Goal: Task Accomplishment & Management: Use online tool/utility

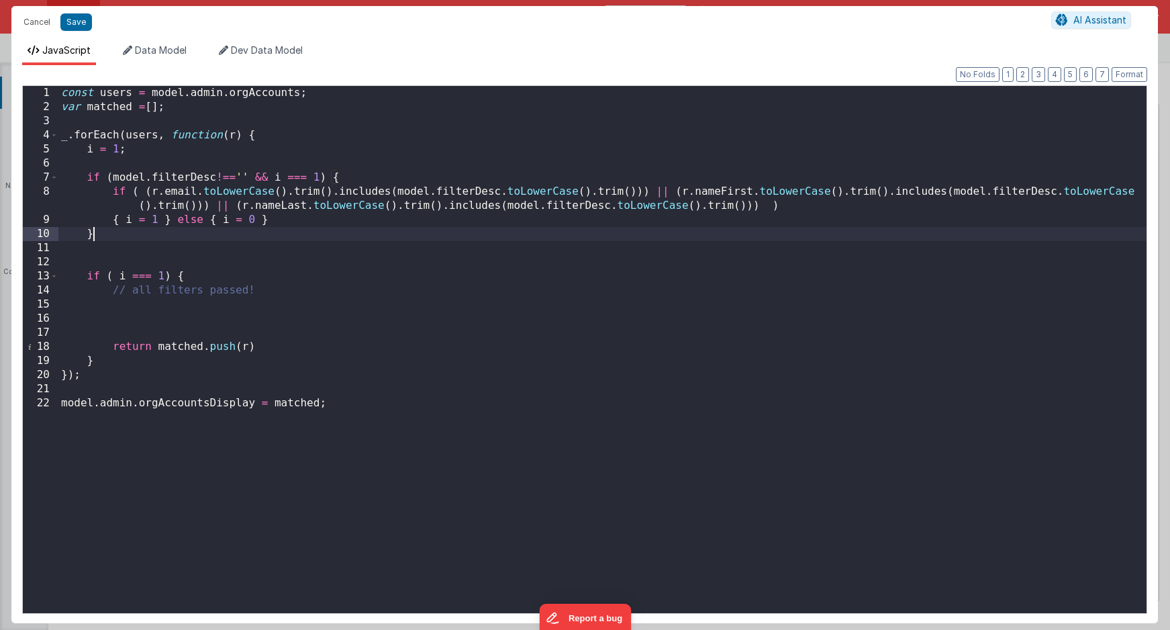
click at [261, 304] on div "const users = model . admin . orgAccounts ; var matched = [ ] ; _ . forEach ( u…" at bounding box center [602, 363] width 1088 height 555
drag, startPoint x: 267, startPoint y: 404, endPoint x: 59, endPoint y: 400, distance: 207.5
click at [59, 400] on div "const users = model . admin . orgAccounts ; var matched = [ ] ; _ . forEach ( u…" at bounding box center [602, 363] width 1088 height 555
click at [77, 388] on div "const users = model . admin . orgAccounts ; var matched = [ ] ; _ . forEach ( u…" at bounding box center [602, 363] width 1088 height 555
paste textarea
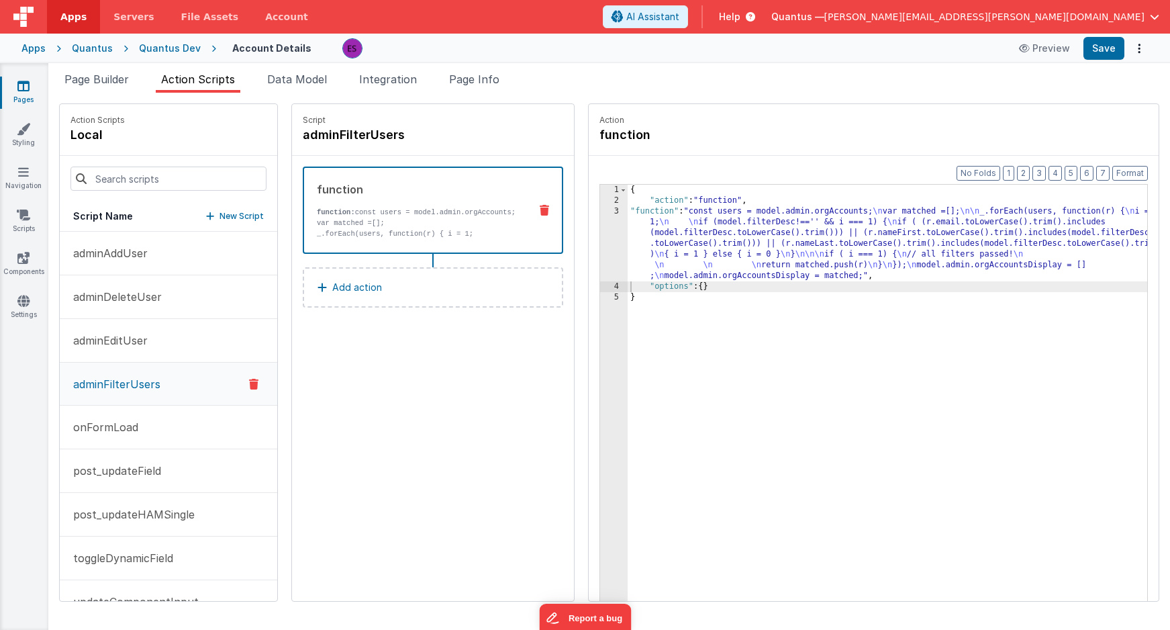
click at [628, 249] on div "{ "action" : "function" , "function" : "const users = model.admin.orgAccounts; …" at bounding box center [905, 424] width 555 height 479
click at [600, 250] on div "3" at bounding box center [614, 243] width 28 height 75
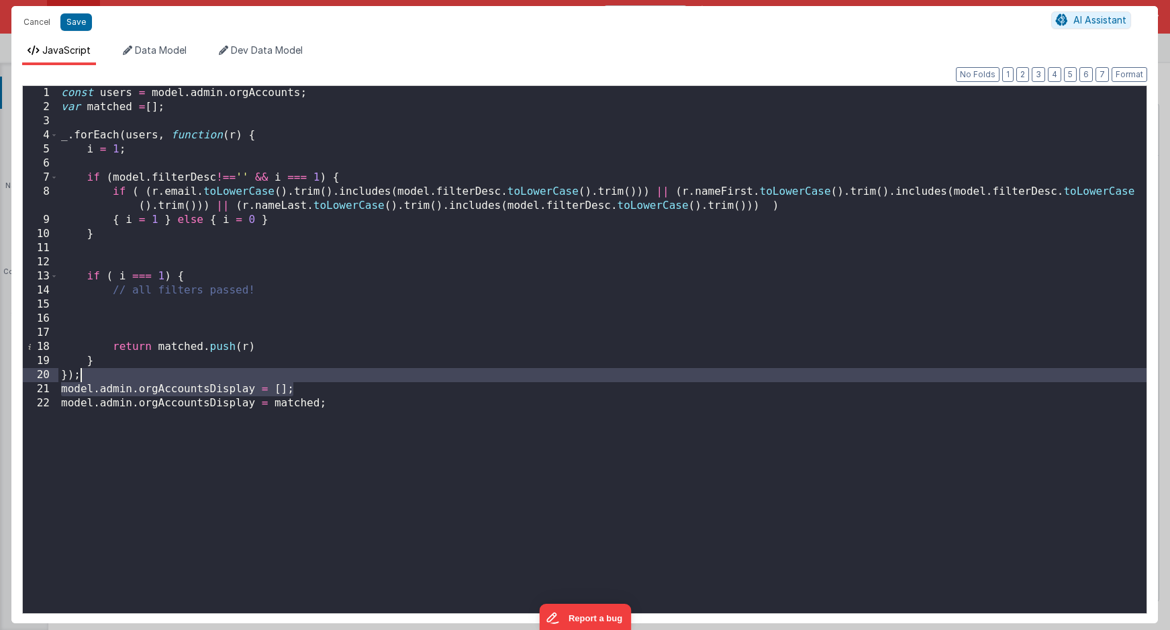
drag, startPoint x: 310, startPoint y: 390, endPoint x: 313, endPoint y: 380, distance: 10.4
click at [313, 380] on div "const users = model . admin . orgAccounts ; var matched = [ ] ; _ . forEach ( u…" at bounding box center [602, 363] width 1088 height 555
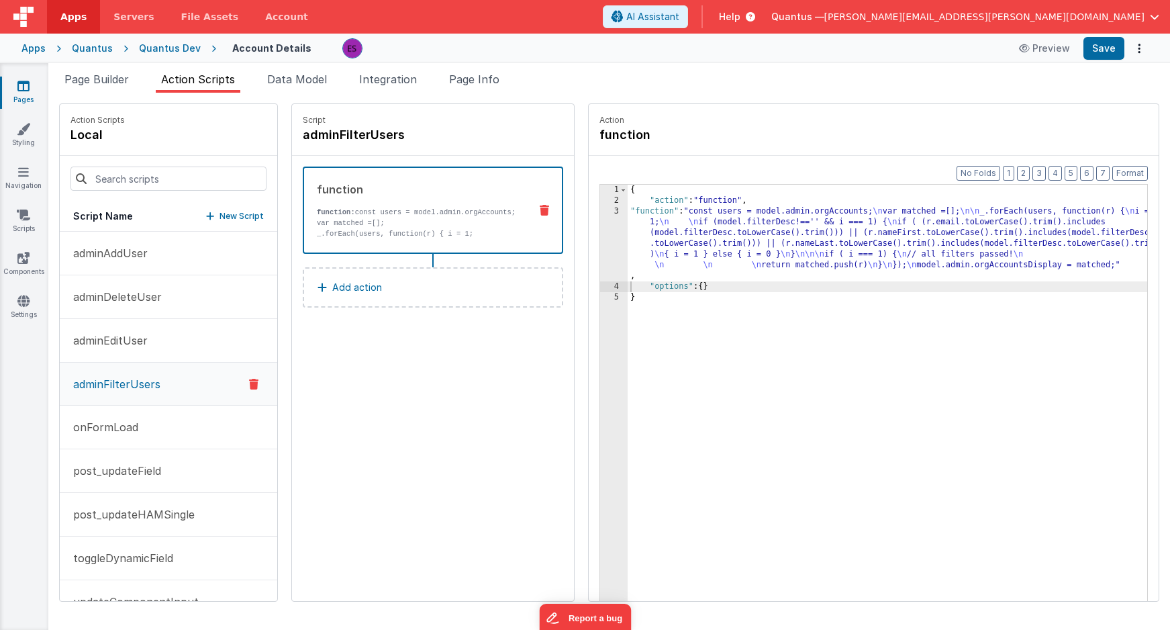
click at [839, 239] on div "{ "action" : "function" , "function" : "const users = model.admin.orgAccounts; …" at bounding box center [905, 424] width 555 height 479
click at [684, 228] on div "{ "action" : "function" , "function" : "const users = model.admin.orgAccounts; …" at bounding box center [905, 424] width 555 height 479
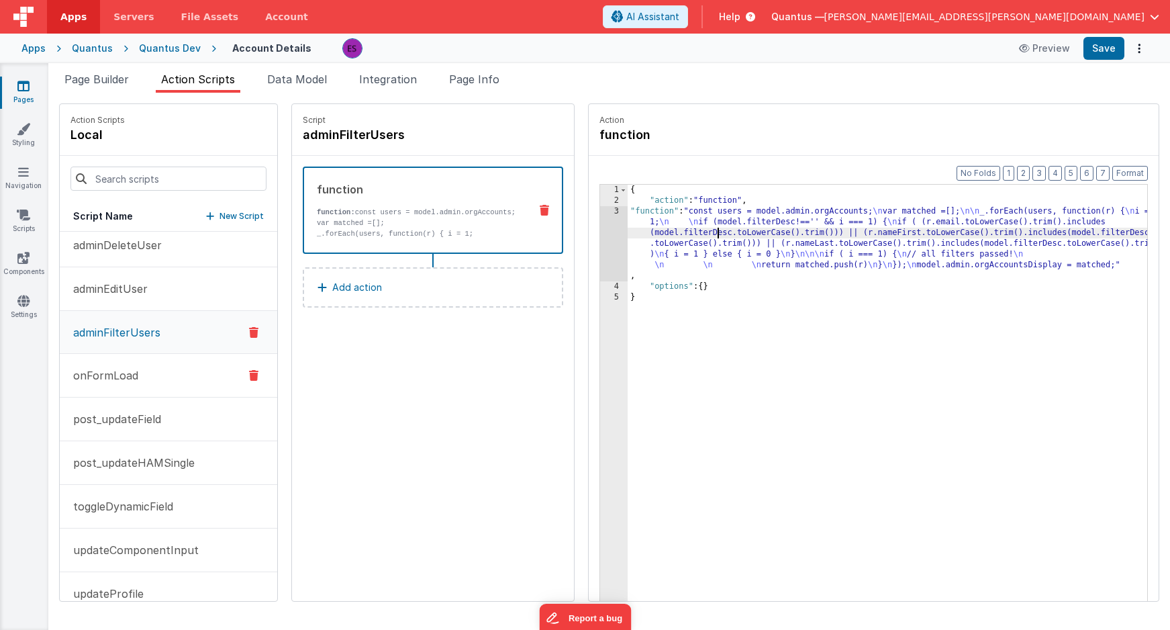
scroll to position [77, 0]
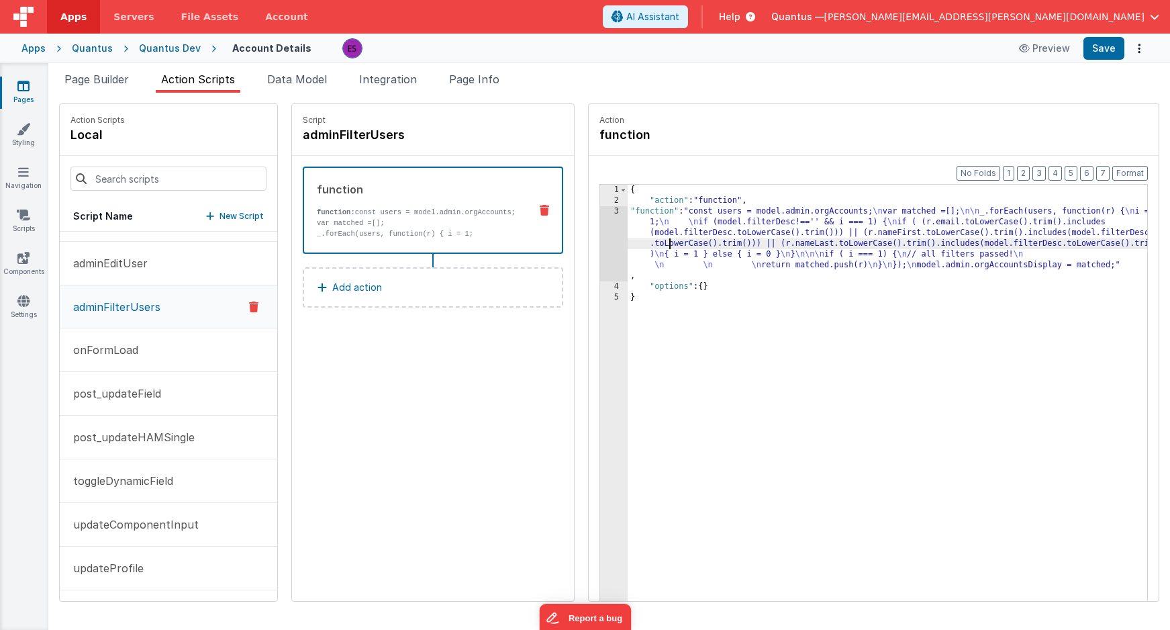
click at [634, 238] on div "{ "action" : "function" , "function" : "const users = model.admin.orgAccounts; …" at bounding box center [905, 424] width 555 height 479
click at [600, 249] on div "3" at bounding box center [614, 243] width 28 height 75
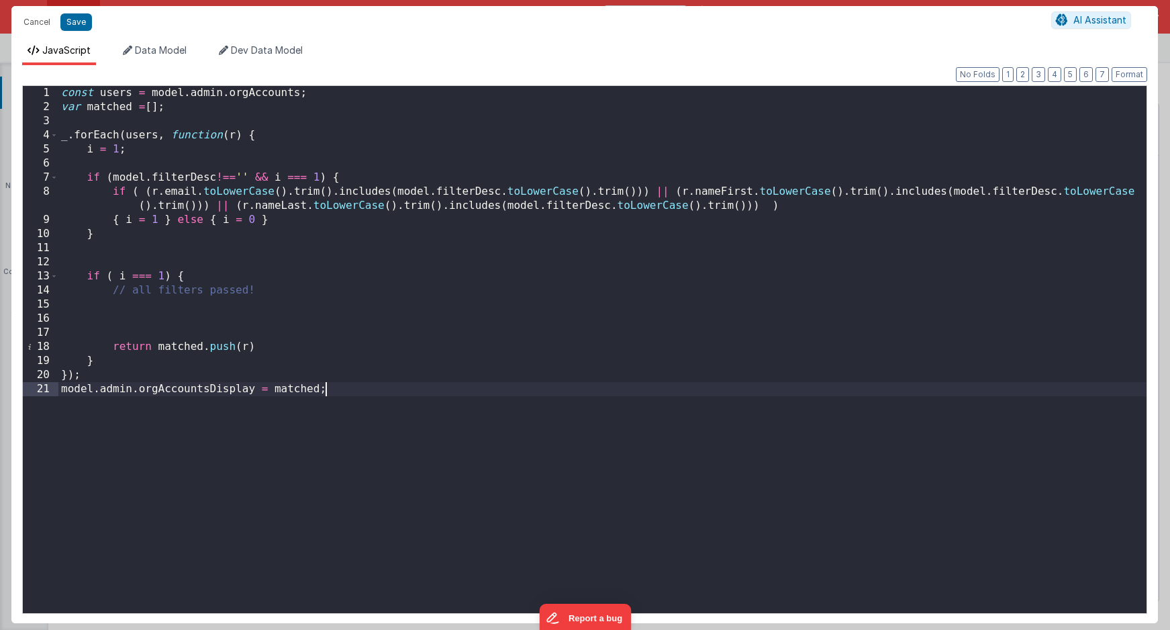
click at [467, 422] on div "const users = model . admin . orgAccounts ; var matched = [ ] ; _ . forEach ( u…" at bounding box center [602, 363] width 1088 height 555
click at [61, 96] on div "const users = model . admin . orgAccounts ; var matched = [ ] ; _ . forEach ( u…" at bounding box center [602, 363] width 1088 height 555
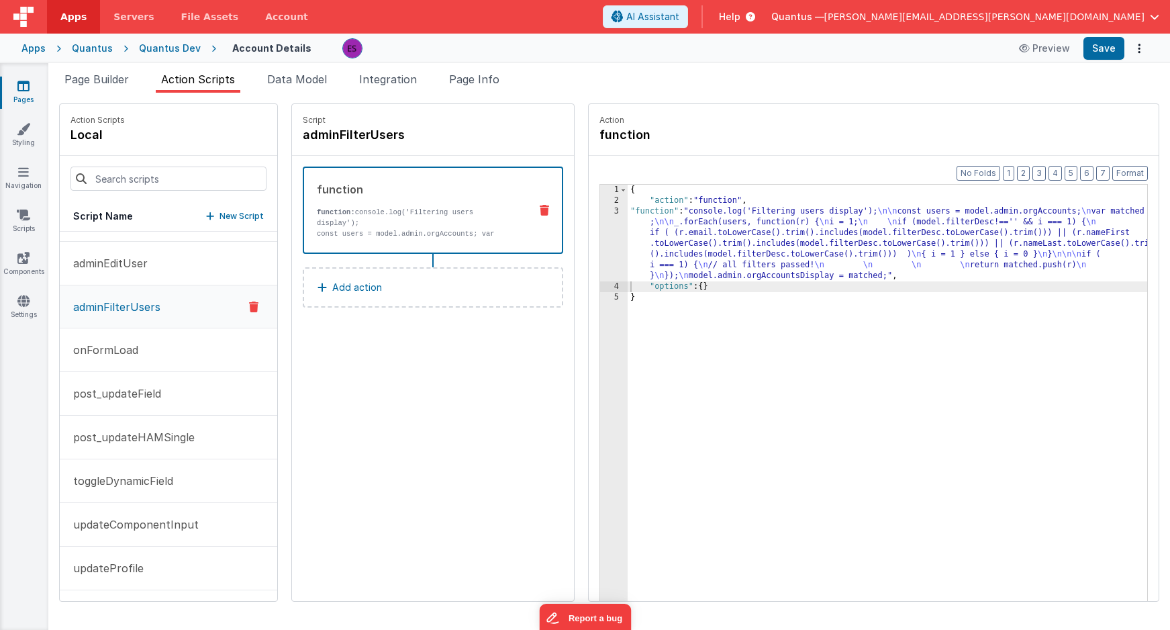
click at [647, 236] on div "{ "action" : "function" , "function" : "console.log('Filtering users display');…" at bounding box center [905, 424] width 555 height 479
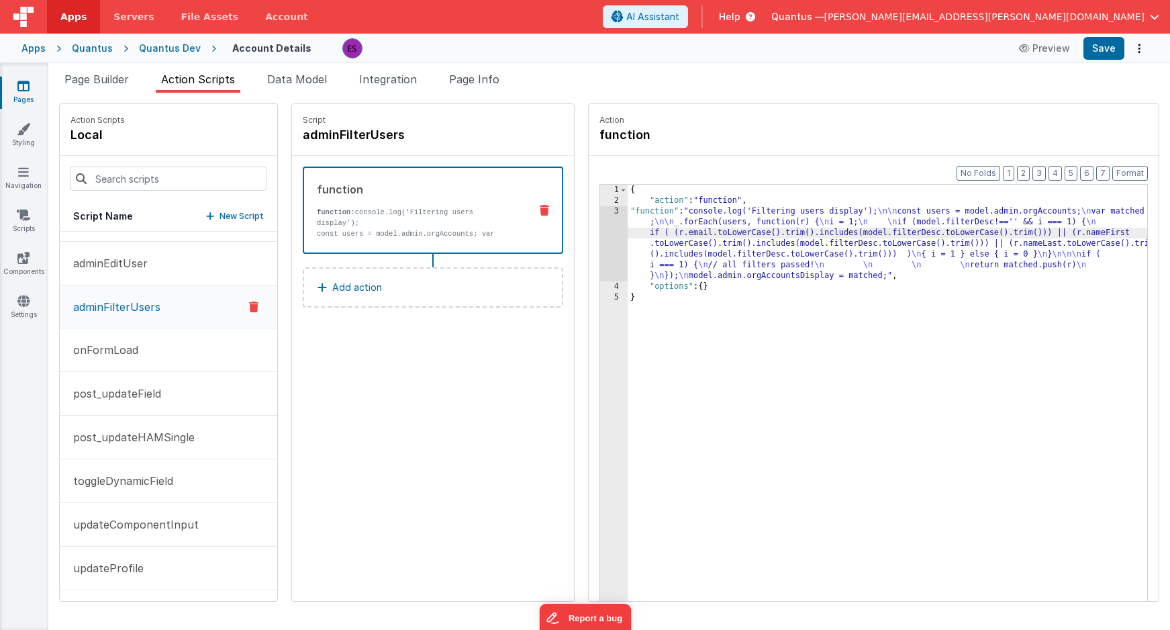
click at [600, 253] on div "3" at bounding box center [614, 243] width 28 height 75
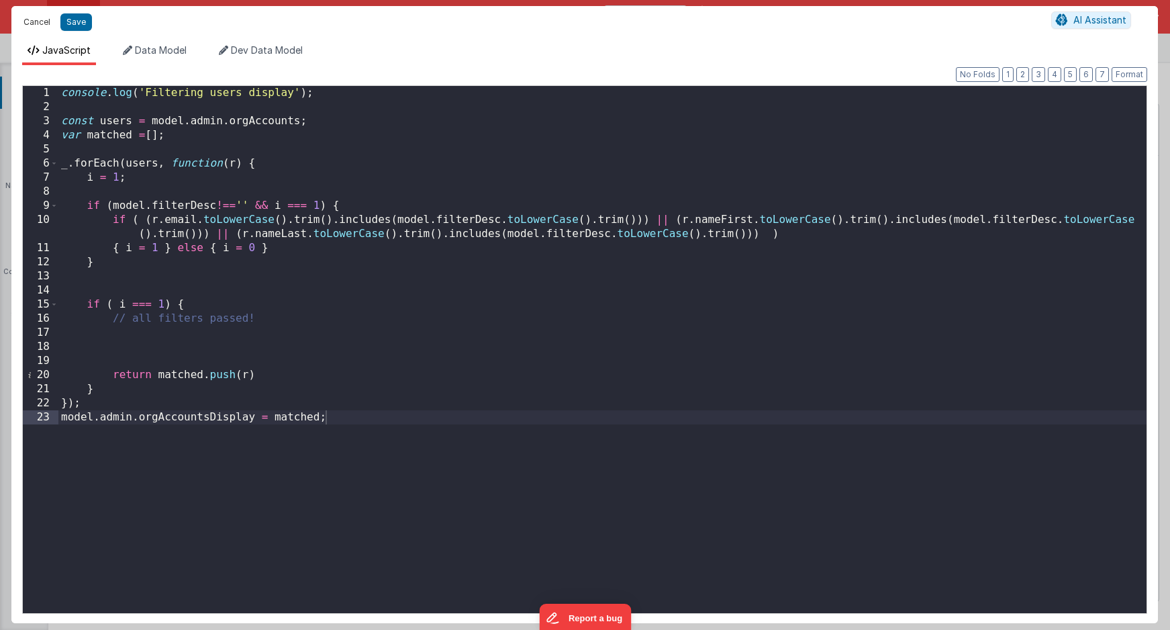
click at [35, 21] on button "Cancel" at bounding box center [37, 22] width 40 height 19
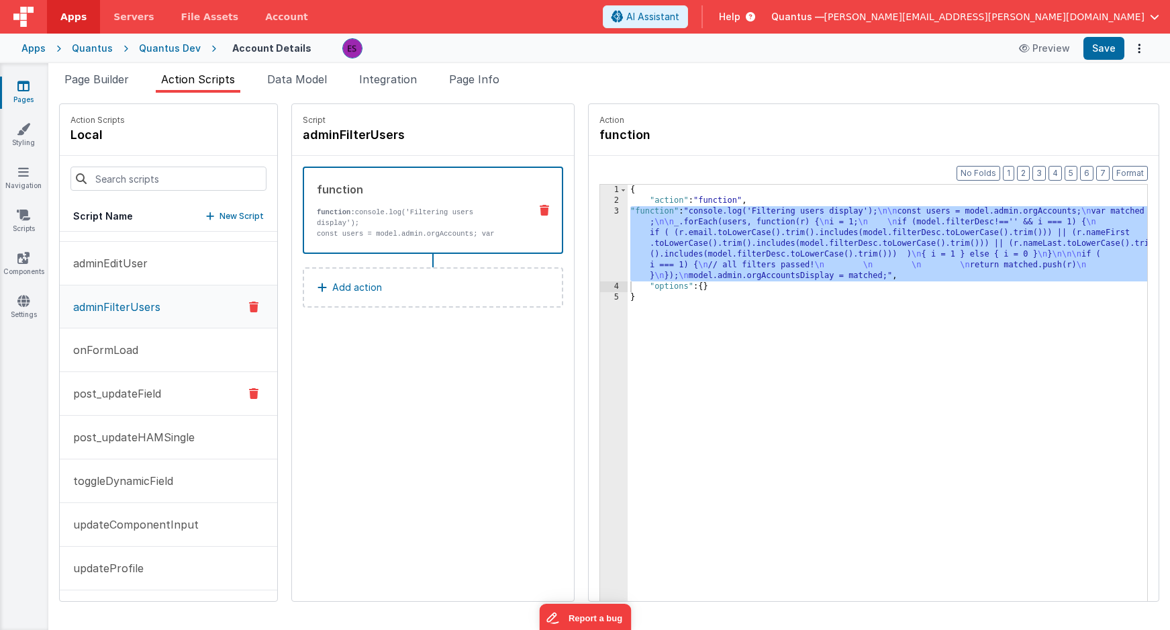
click at [122, 385] on p "post_updateField" at bounding box center [113, 393] width 96 height 16
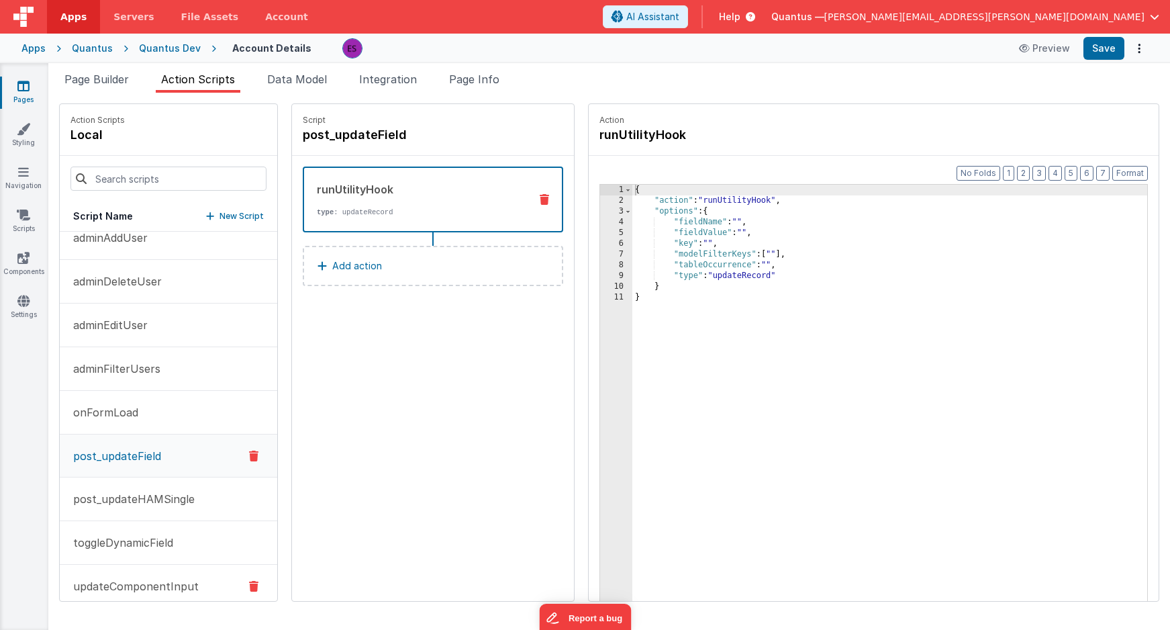
scroll to position [0, 0]
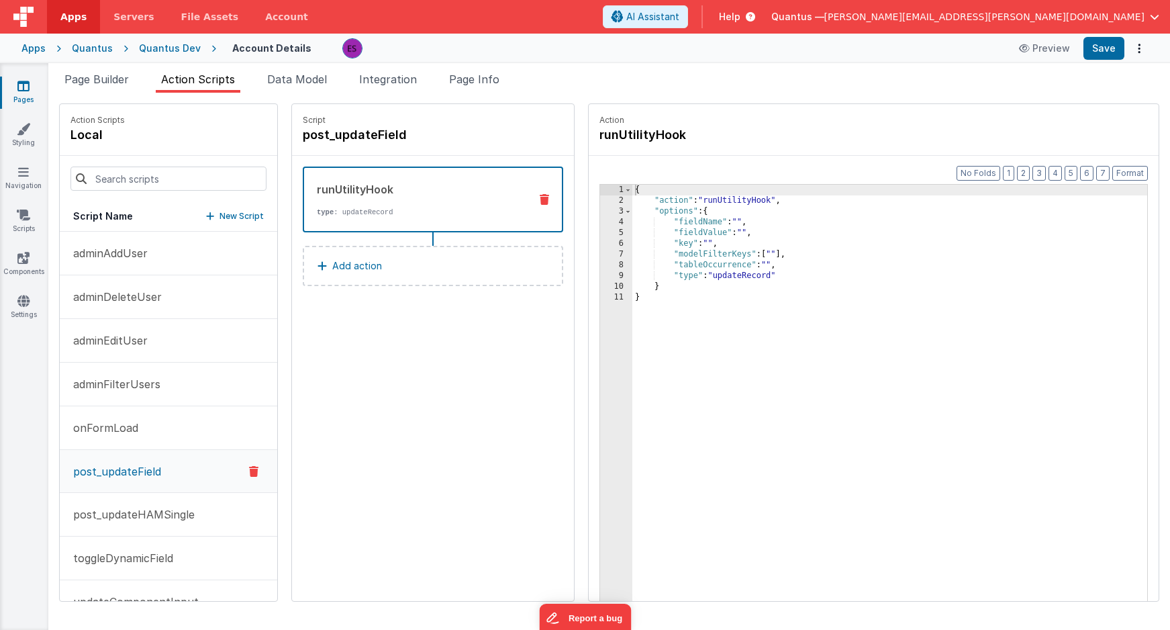
click at [99, 50] on div "Quantus" at bounding box center [92, 48] width 41 height 13
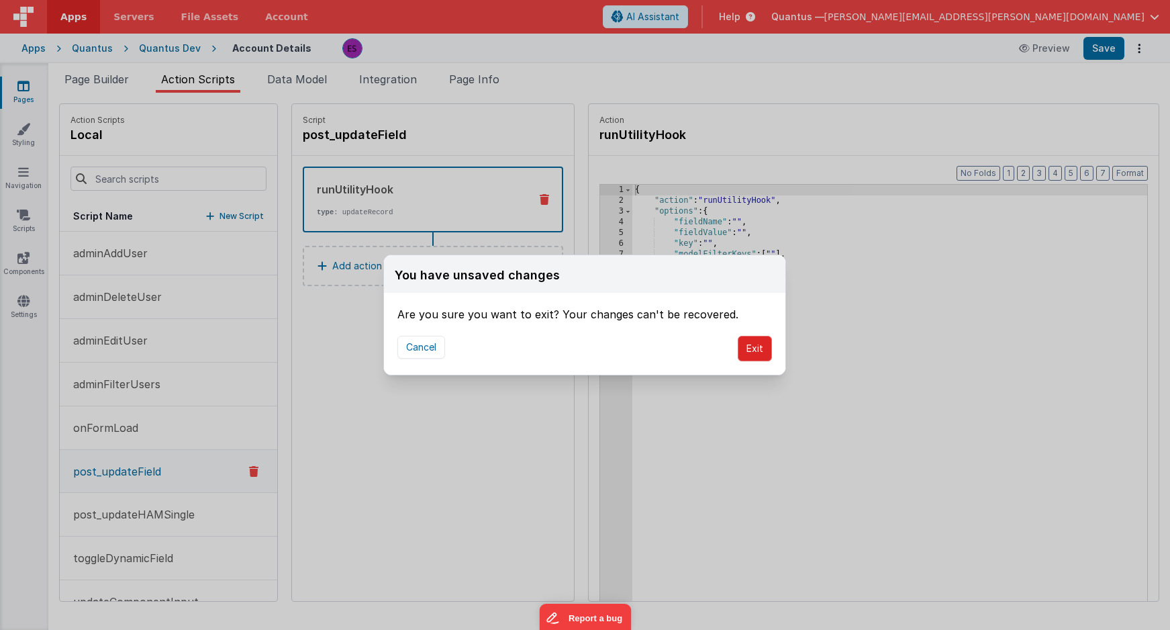
click at [747, 351] on button "Exit" at bounding box center [755, 349] width 34 height 26
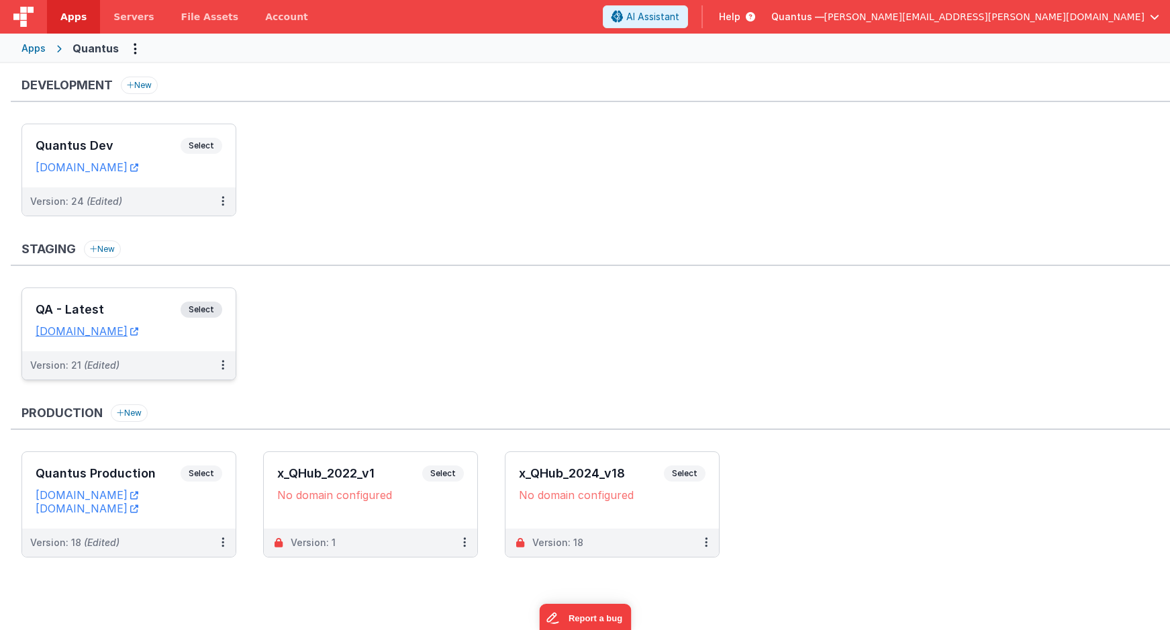
click at [73, 306] on h3 "QA - Latest" at bounding box center [108, 309] width 145 height 13
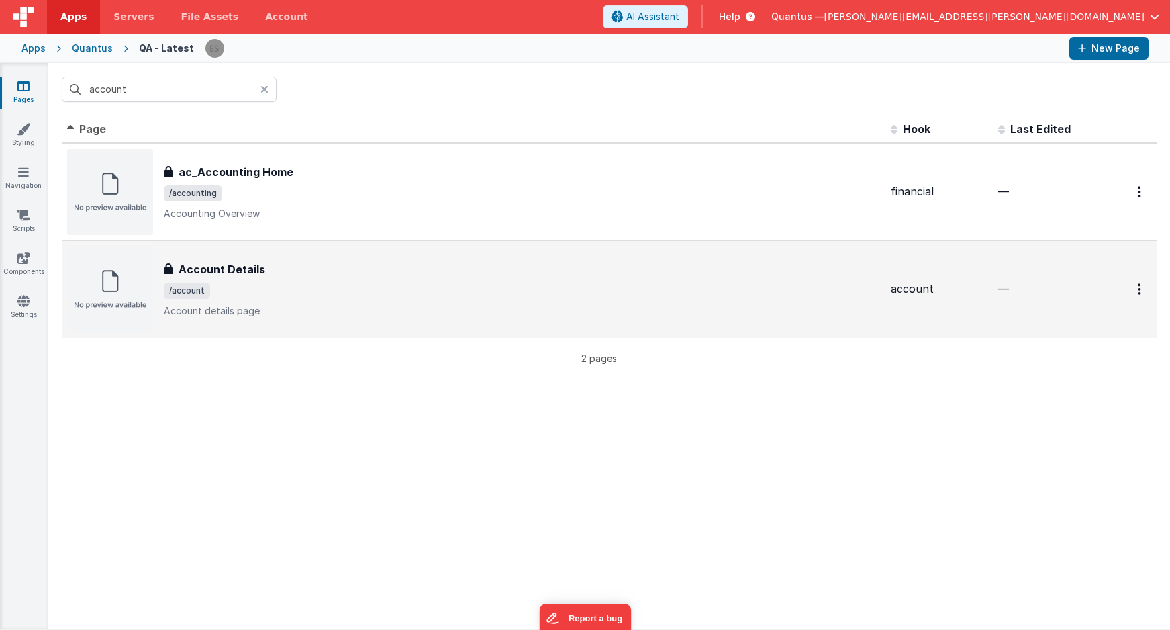
click at [400, 304] on p "Account details page" at bounding box center [522, 310] width 716 height 13
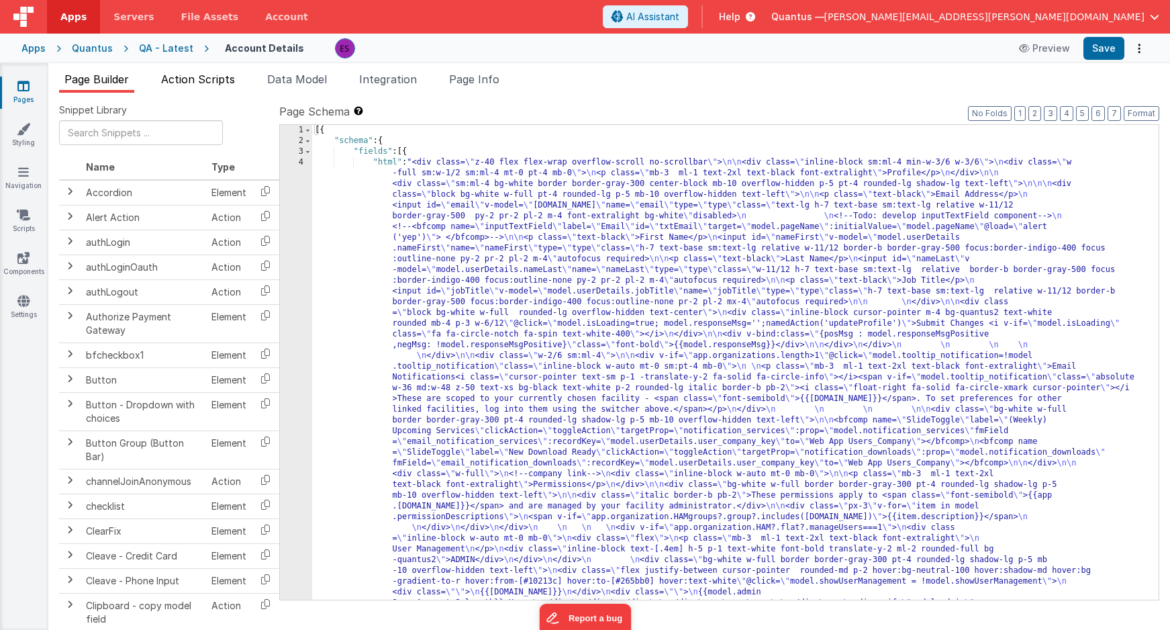
click at [200, 77] on span "Action Scripts" at bounding box center [198, 79] width 74 height 13
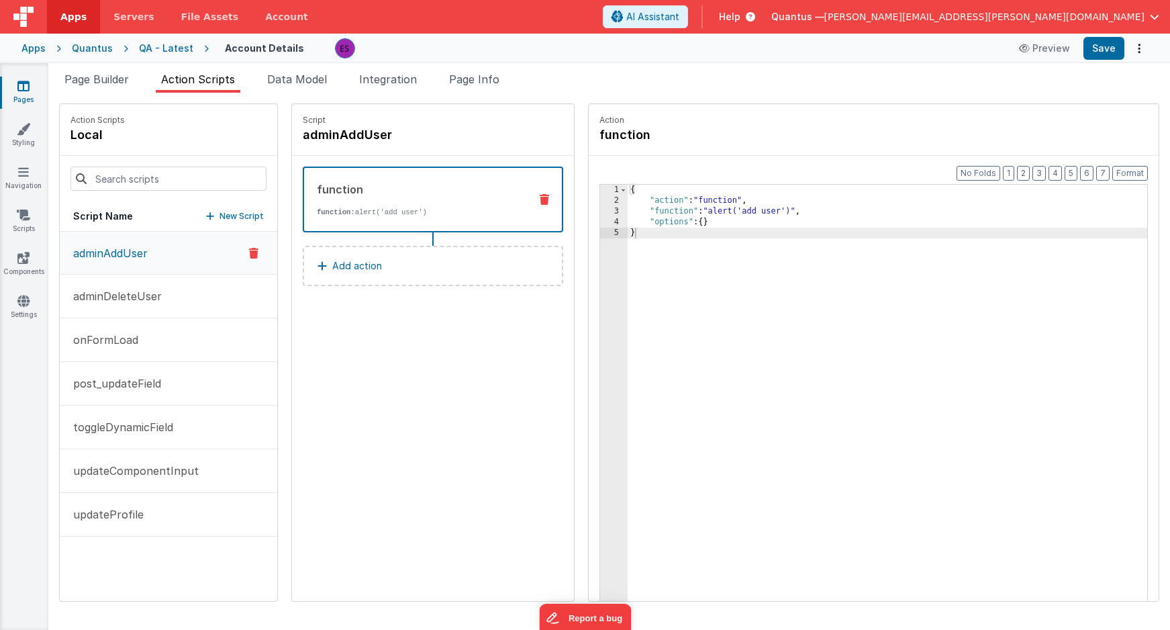
click at [88, 44] on div "Quantus" at bounding box center [92, 48] width 41 height 13
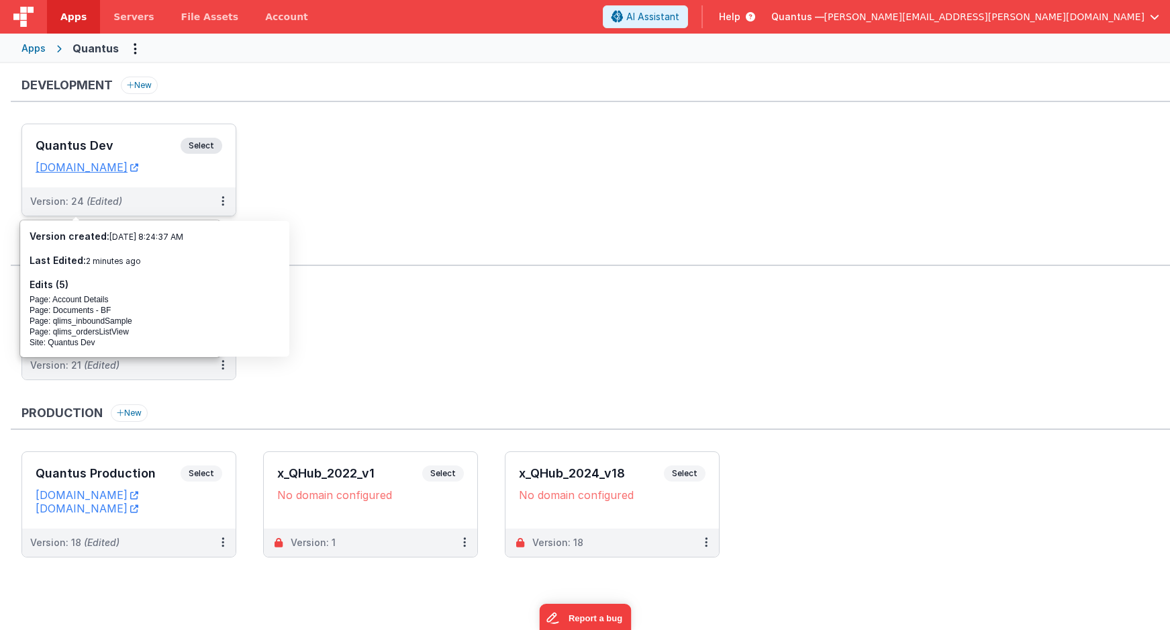
click at [117, 150] on h3 "Quantus Dev" at bounding box center [108, 145] width 145 height 13
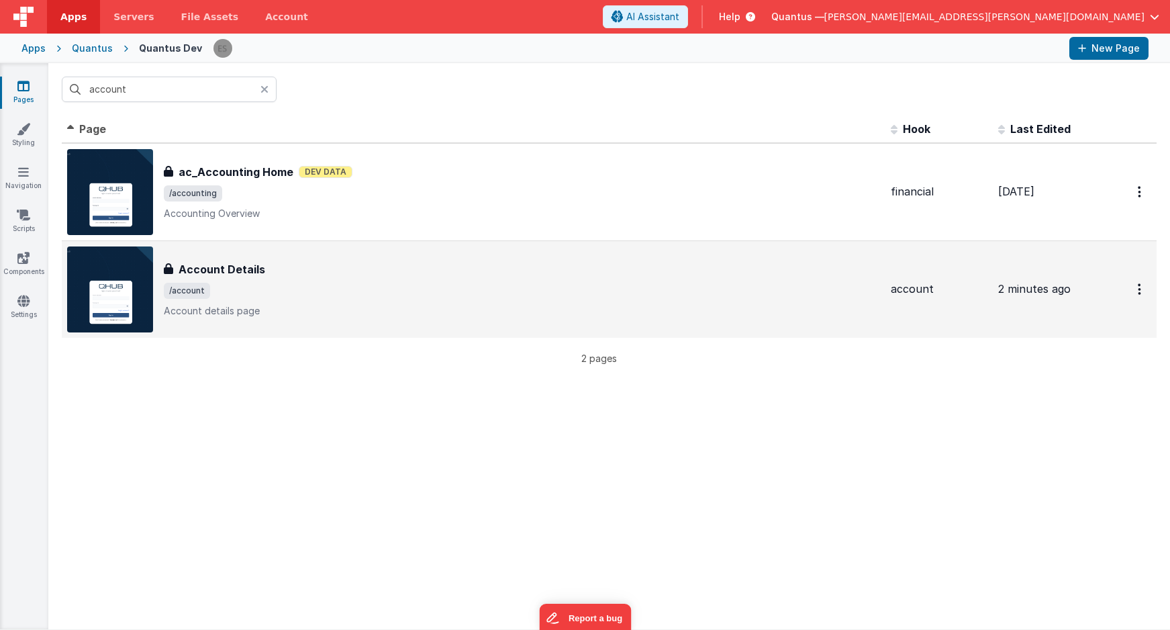
click at [306, 277] on div "Account Details" at bounding box center [522, 269] width 716 height 16
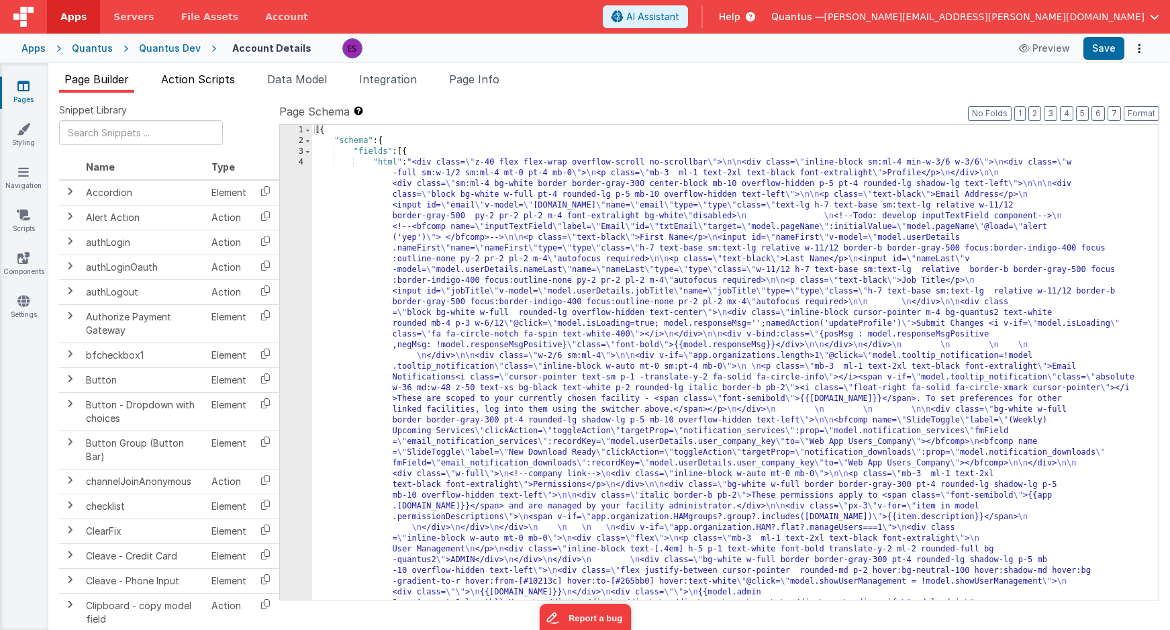
click at [197, 79] on span "Action Scripts" at bounding box center [198, 79] width 74 height 13
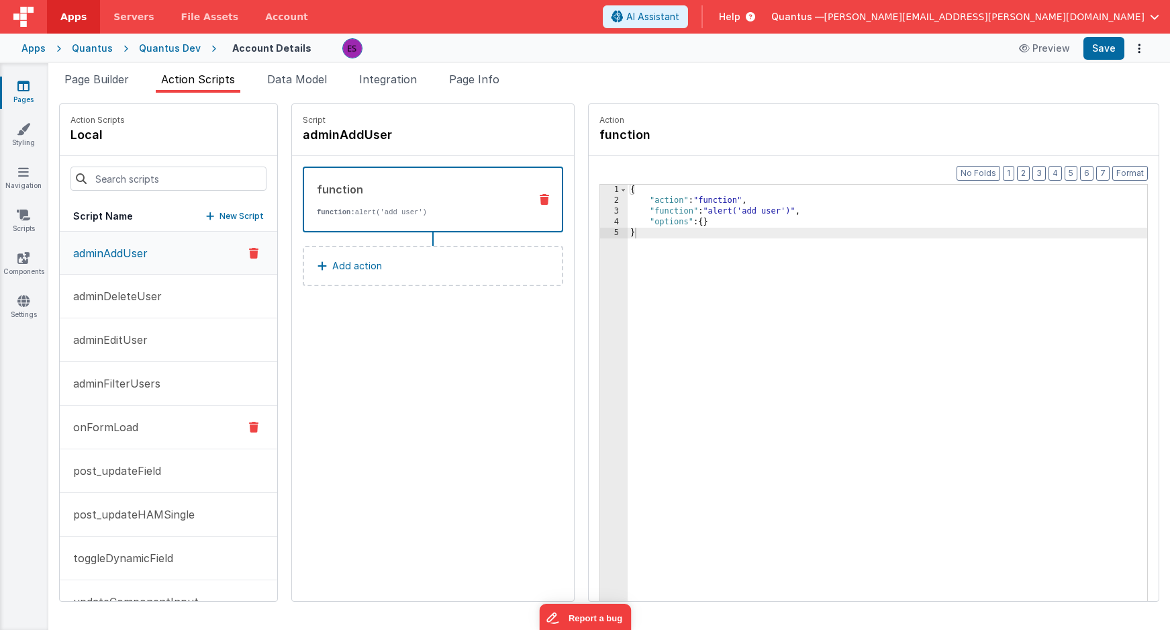
click at [103, 416] on button "onFormLoad" at bounding box center [169, 428] width 218 height 44
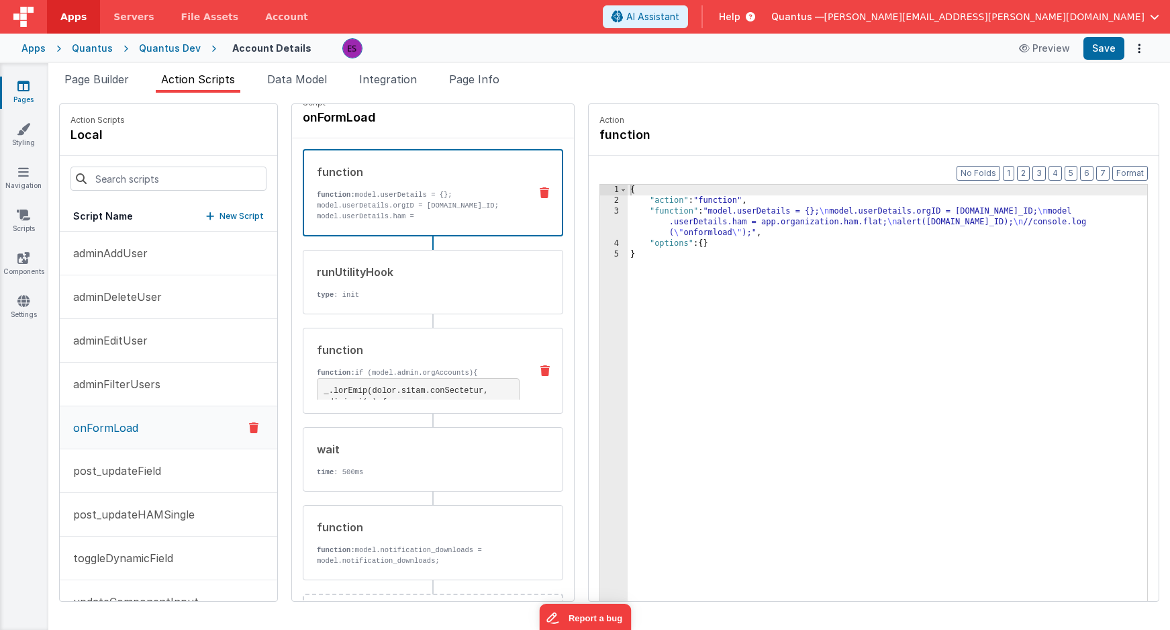
scroll to position [19, 0]
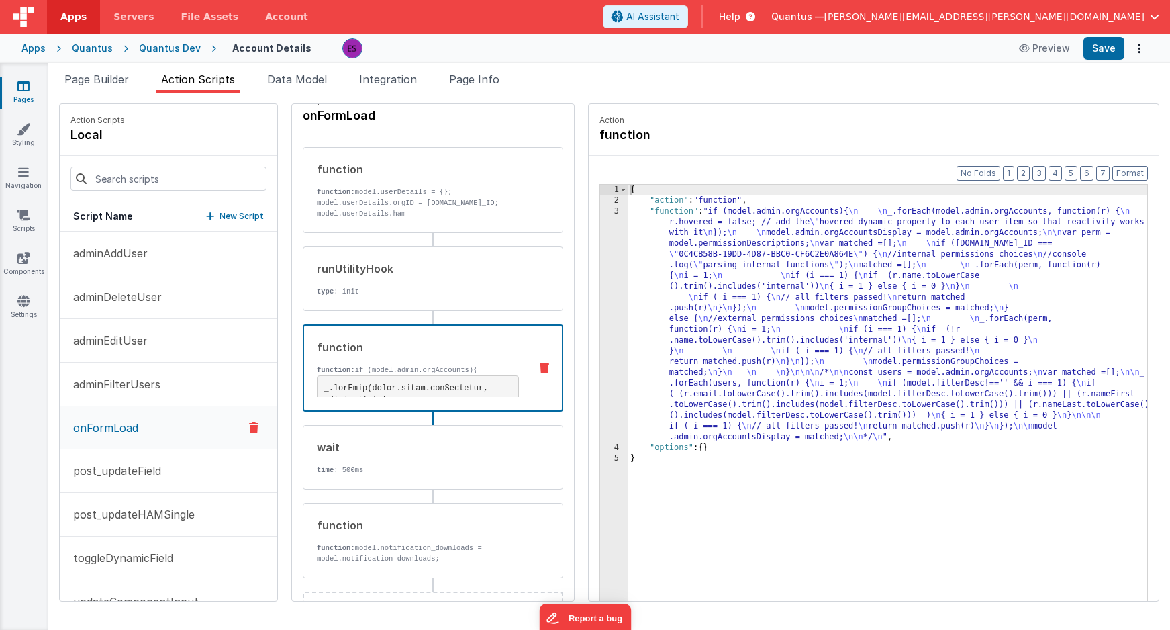
click at [387, 364] on div "function function: if (model.admin.orgAccounts){ } /* const users = model.admin…" at bounding box center [411, 368] width 215 height 58
click at [636, 369] on div "{ "action" : "function" , "function" : "if (model.admin.orgAccounts){ \n \n _.f…" at bounding box center [905, 424] width 555 height 479
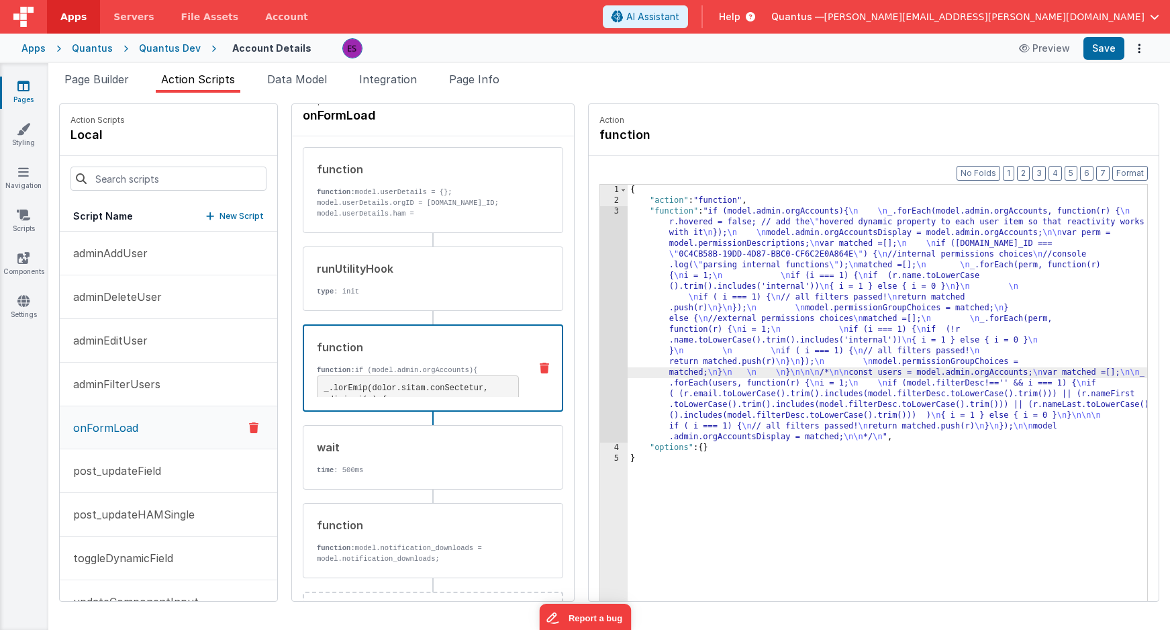
click at [600, 352] on div "3" at bounding box center [614, 324] width 28 height 236
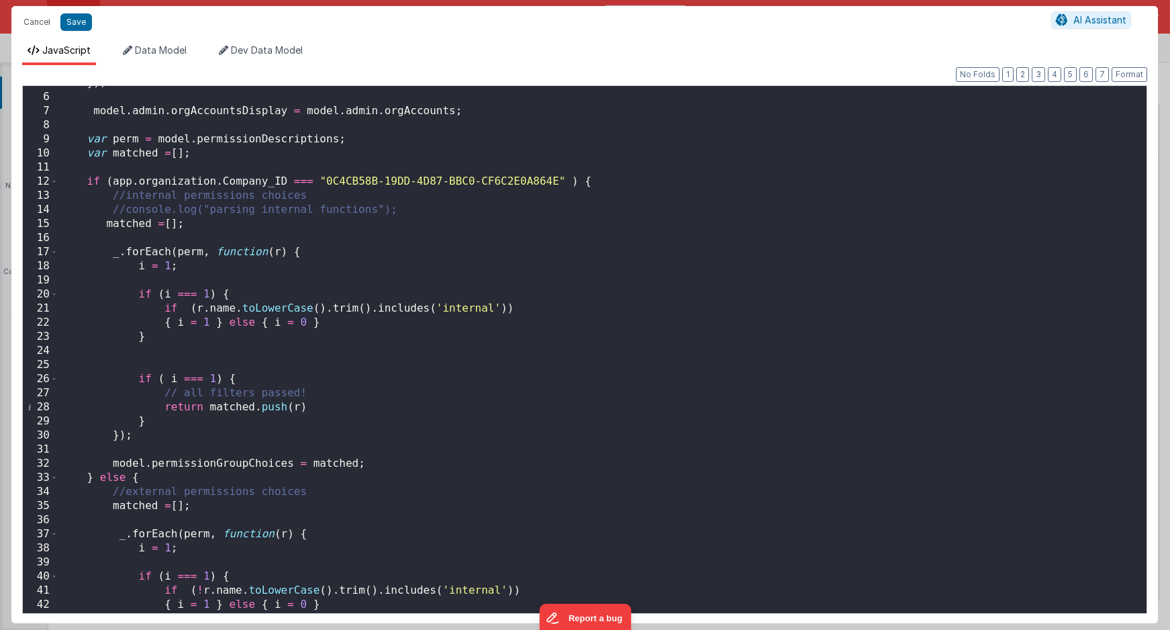
scroll to position [0, 0]
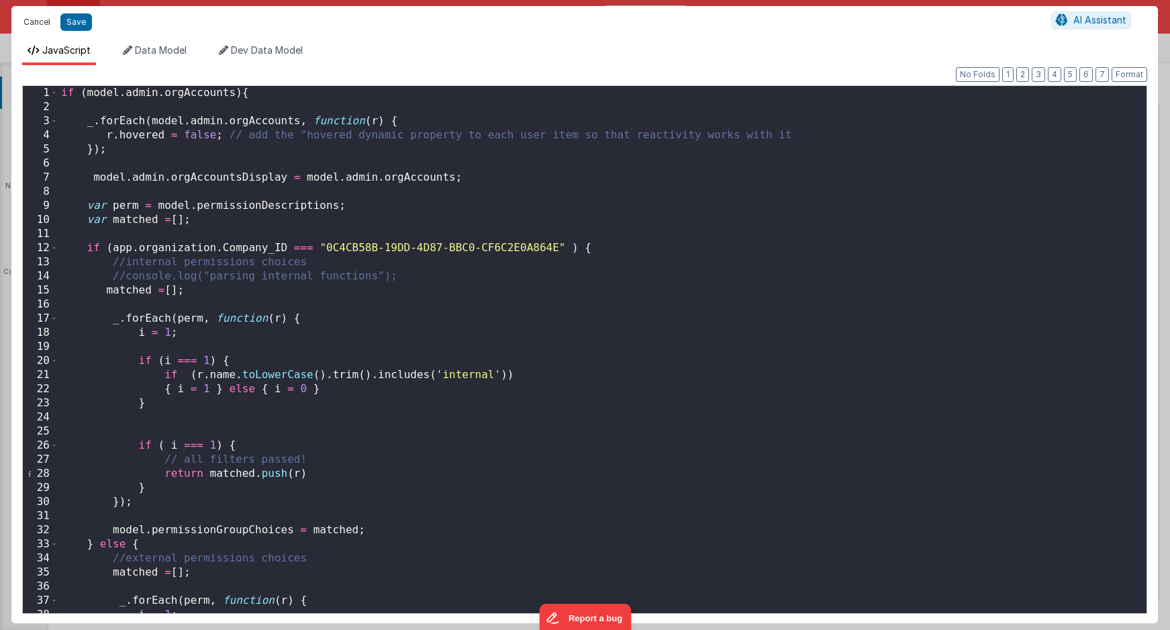
click at [39, 26] on button "Cancel" at bounding box center [37, 22] width 40 height 19
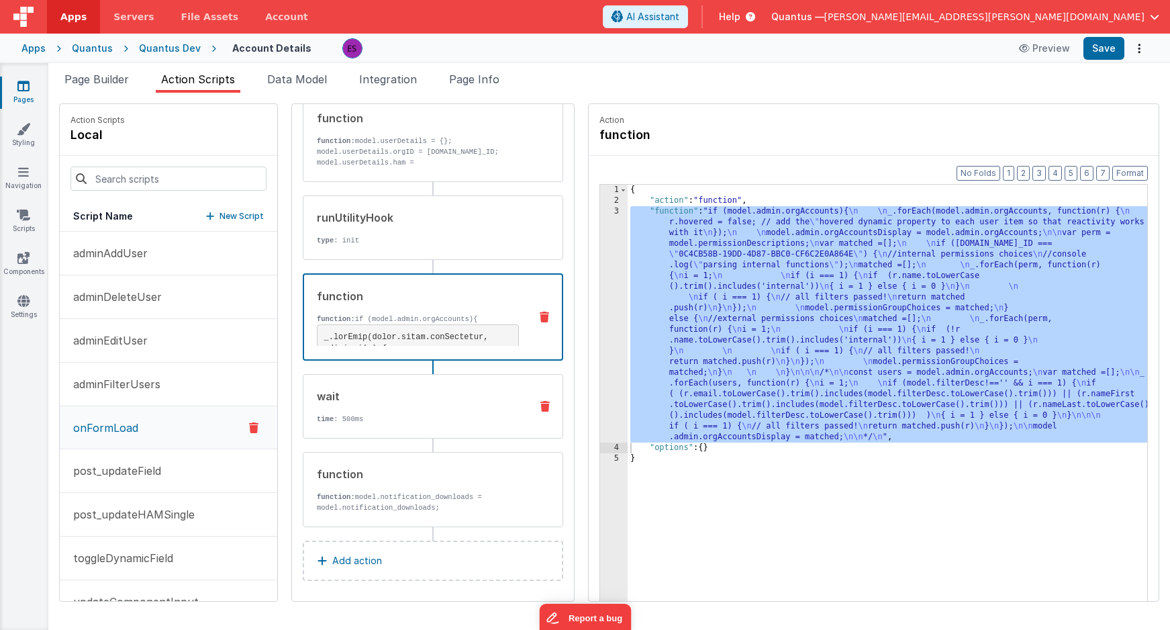
scroll to position [75, 0]
click at [389, 474] on div "function" at bounding box center [418, 470] width 203 height 16
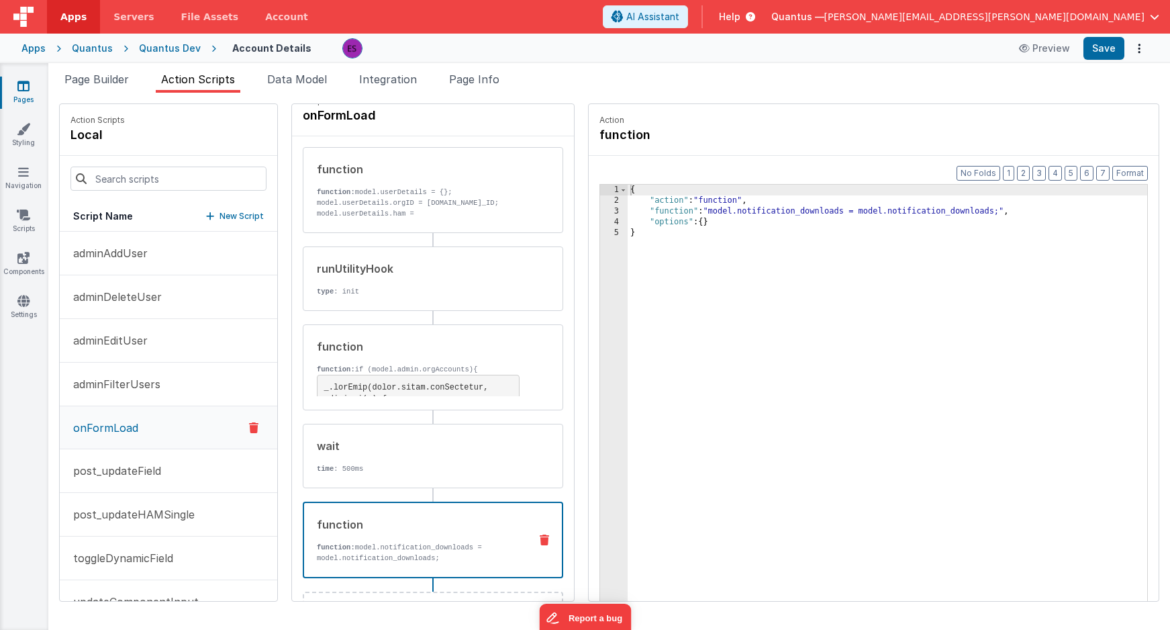
scroll to position [0, 0]
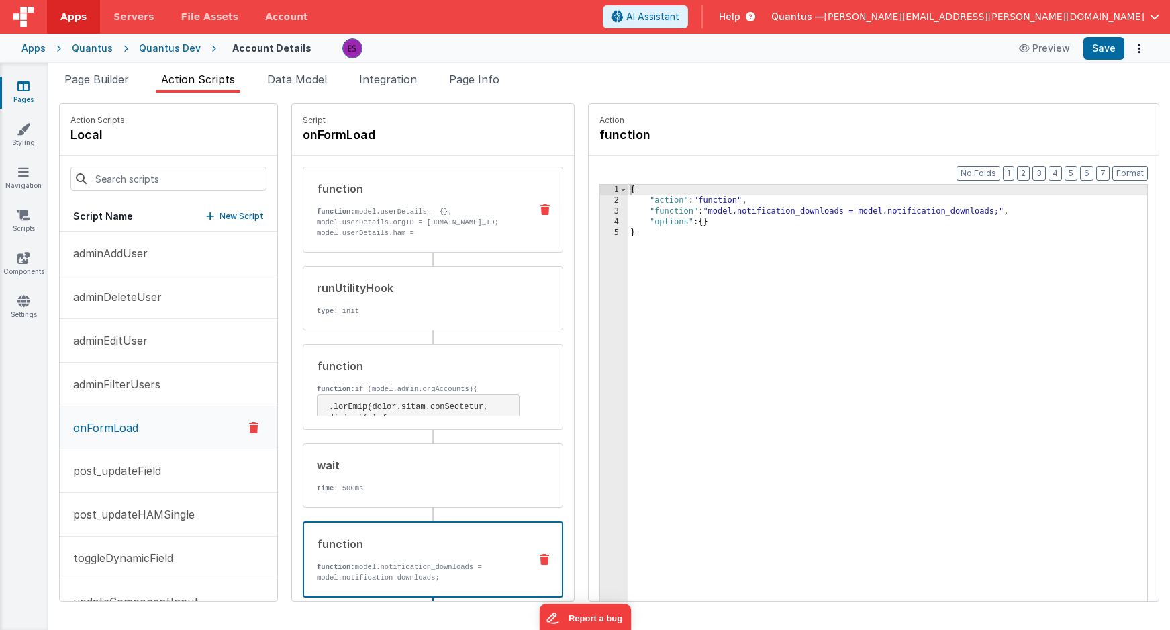
click at [331, 227] on p "function: model.userDetails = {}; model.userDetails.orgID = [DOMAIN_NAME]_ID; m…" at bounding box center [418, 238] width 203 height 64
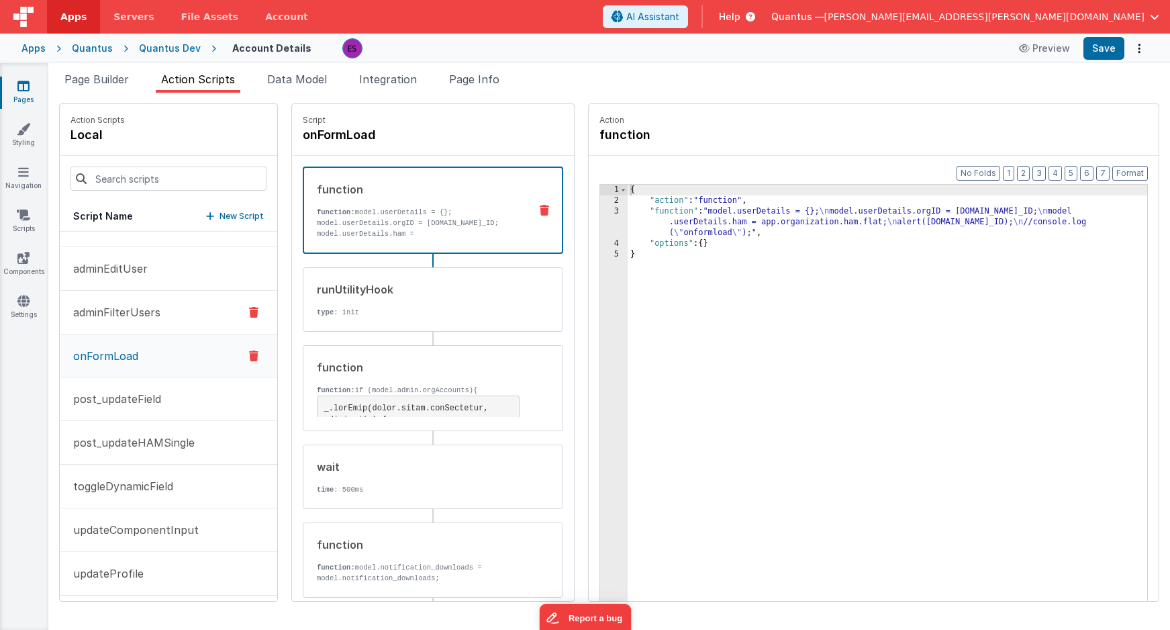
scroll to position [77, 0]
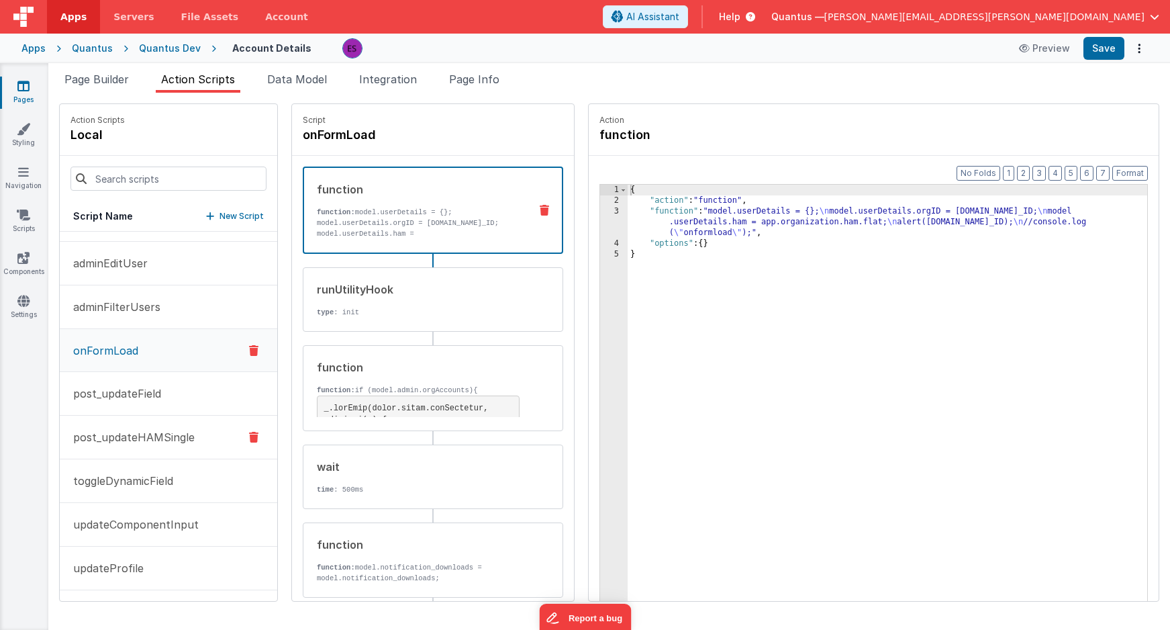
click at [130, 442] on p "post_updateHAMSingle" at bounding box center [130, 437] width 130 height 16
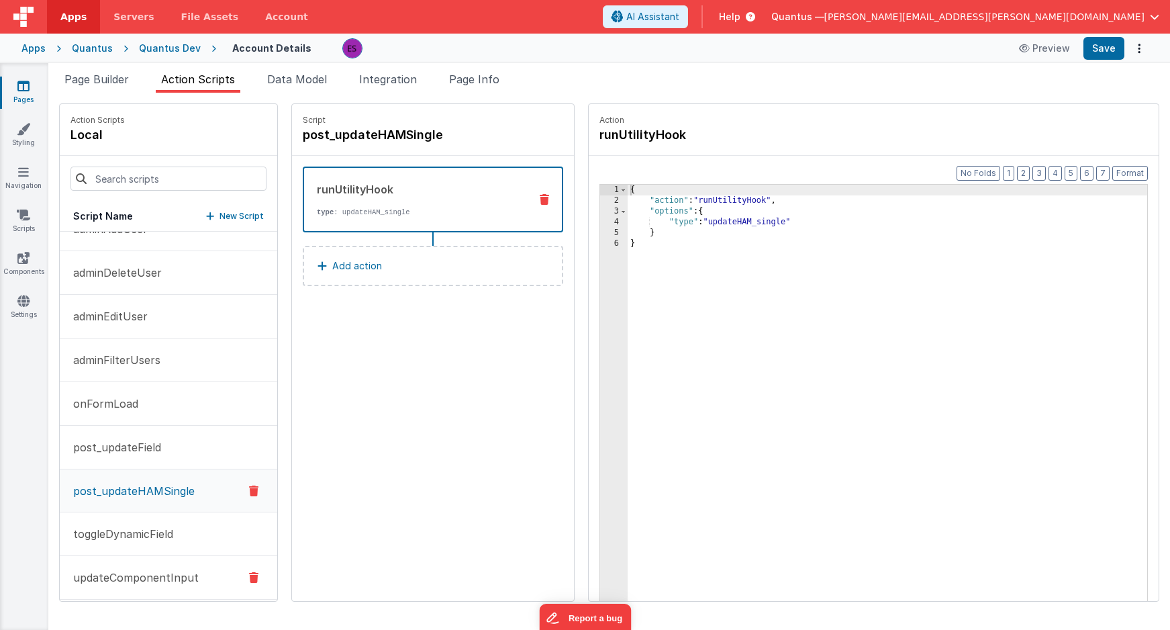
scroll to position [0, 0]
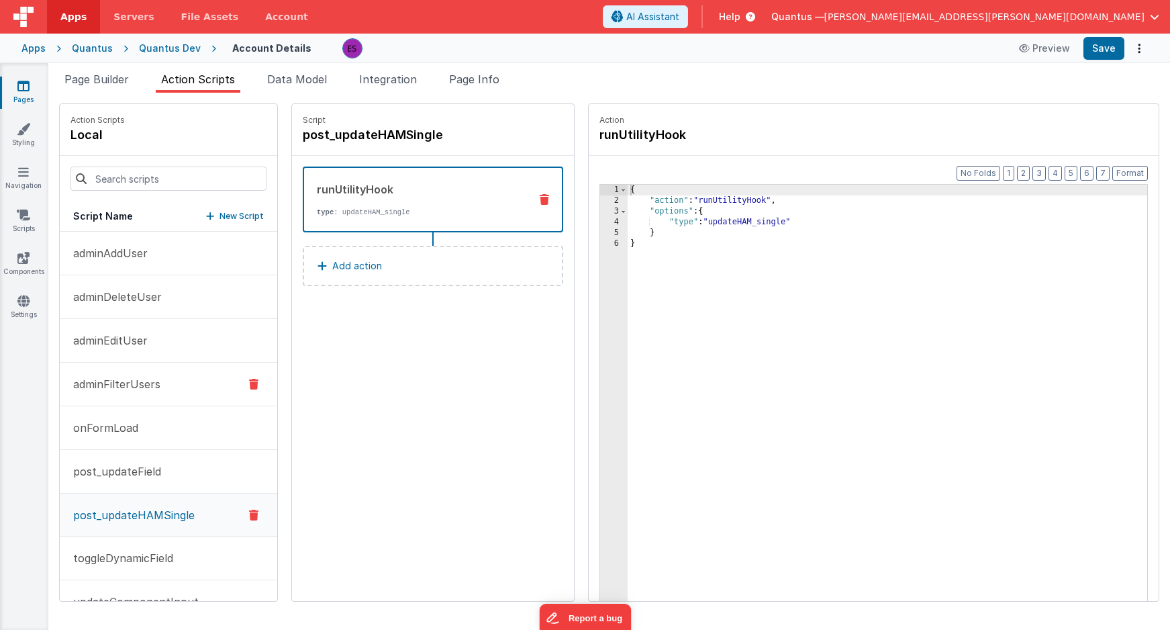
click at [132, 369] on button "adminFilterUsers" at bounding box center [169, 385] width 218 height 44
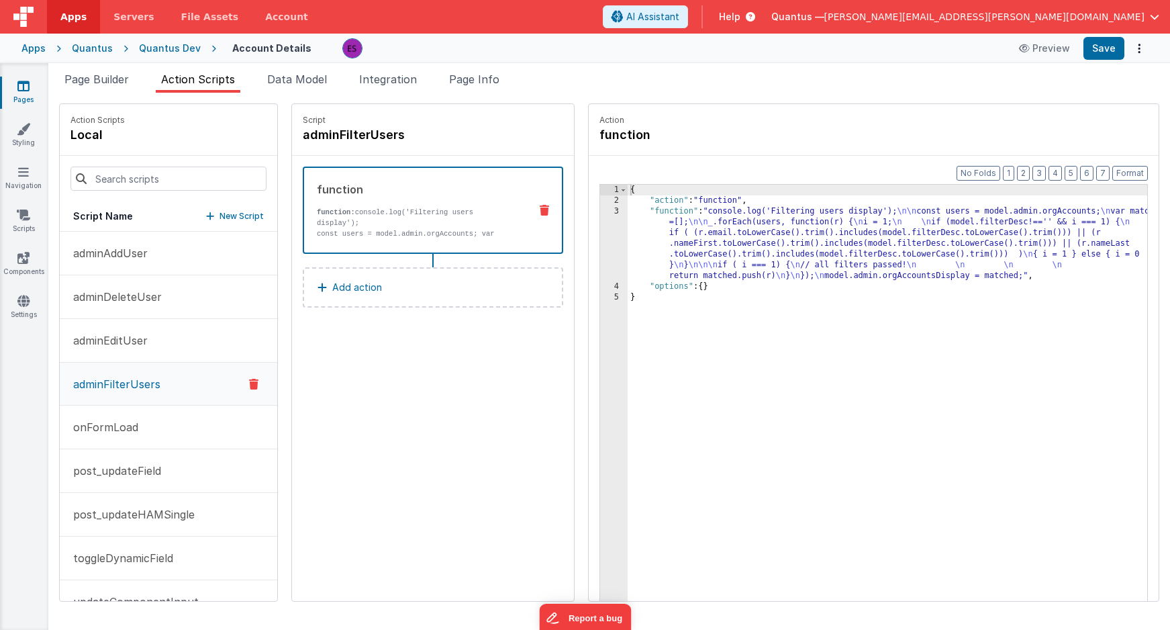
click at [710, 249] on div "{ "action" : "function" , "function" : "console.log('Filtering users display');…" at bounding box center [905, 424] width 555 height 479
click at [600, 250] on div "3" at bounding box center [614, 243] width 28 height 75
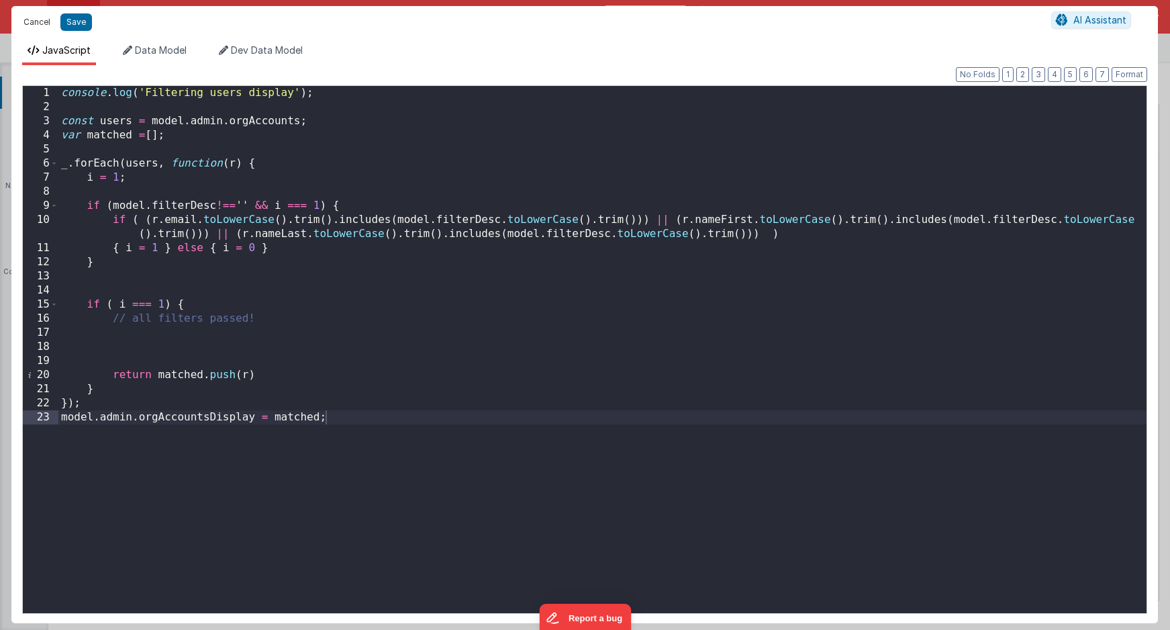
click at [34, 16] on button "Cancel" at bounding box center [37, 22] width 40 height 19
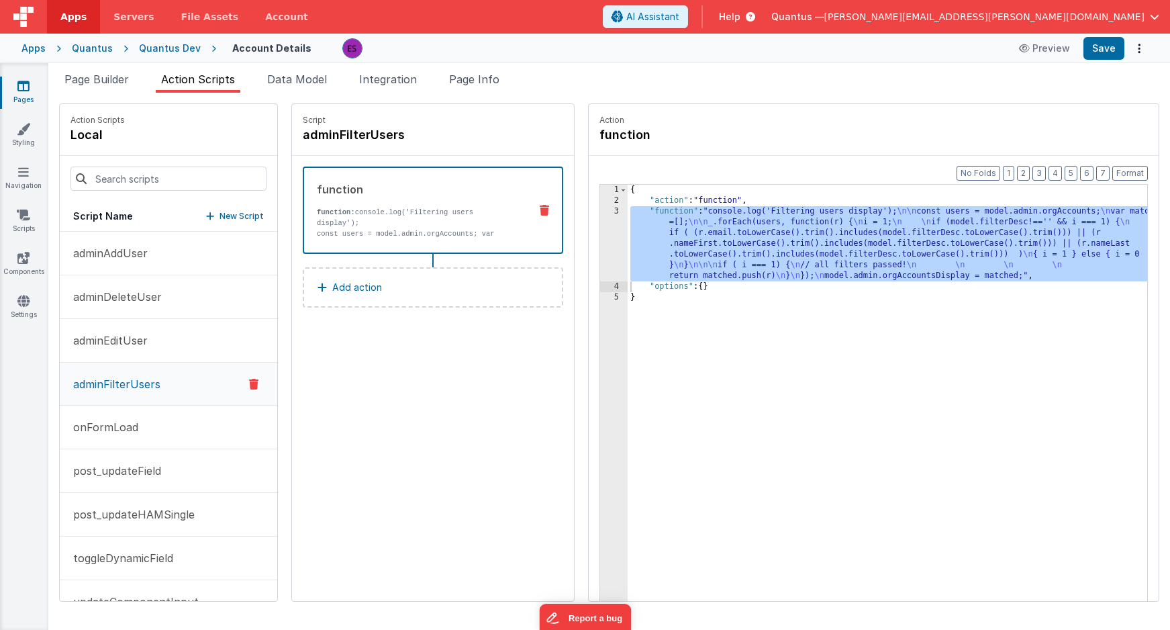
click at [465, 69] on div "Page Builder Action Scripts Data Model Integration Page Info Snippet Library Na…" at bounding box center [609, 346] width 1122 height 567
click at [485, 79] on span "Page Info" at bounding box center [474, 79] width 50 height 13
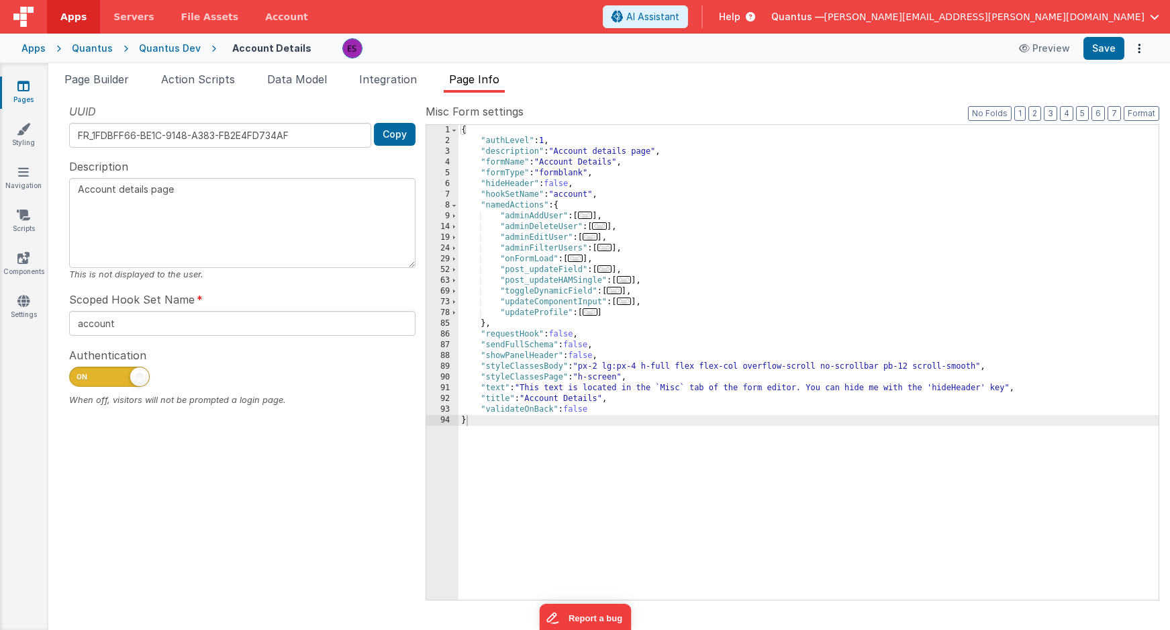
click at [881, 148] on div "{ "authLevel" : 1 , "description" : "Account details page" , "formName" : "Acco…" at bounding box center [809, 373] width 700 height 496
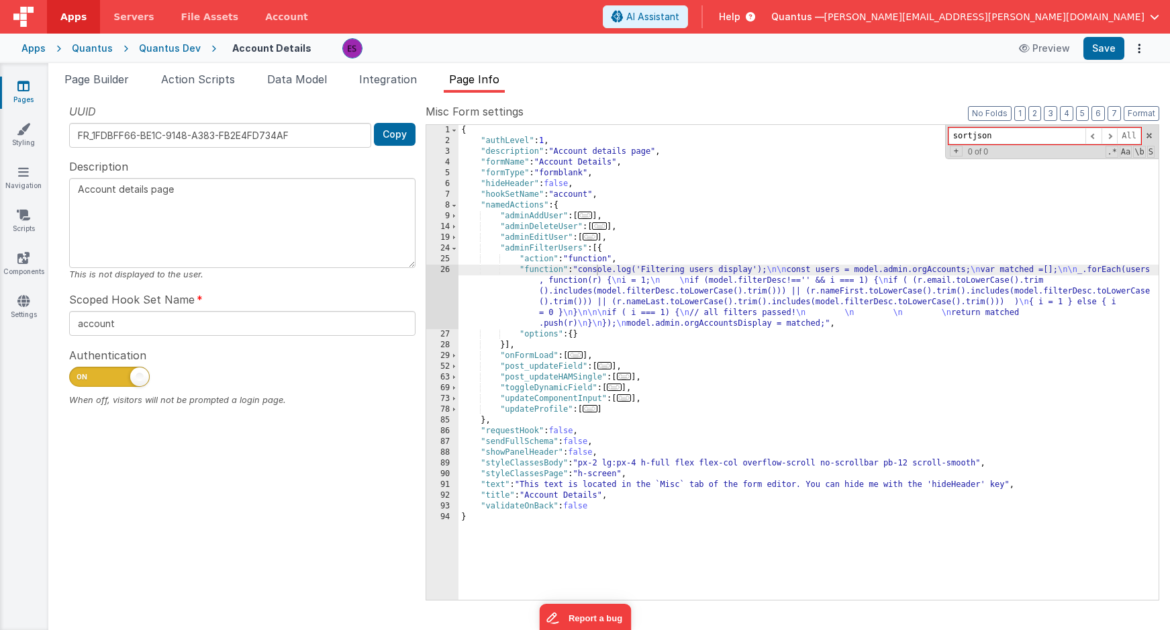
type input "sortjson"
click at [165, 50] on div "Quantus Dev" at bounding box center [170, 48] width 62 height 13
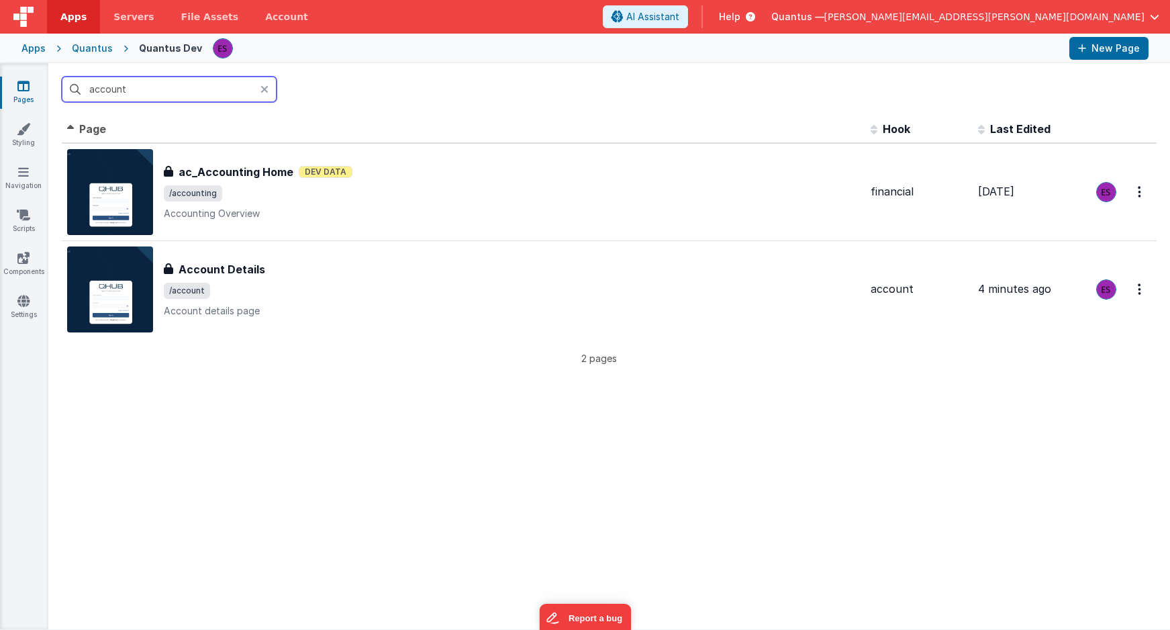
click at [176, 87] on input "account" at bounding box center [169, 90] width 215 height 26
paste input "FR_B04A477D-6372-6D4B-A38B-0112E4CDA7DC"
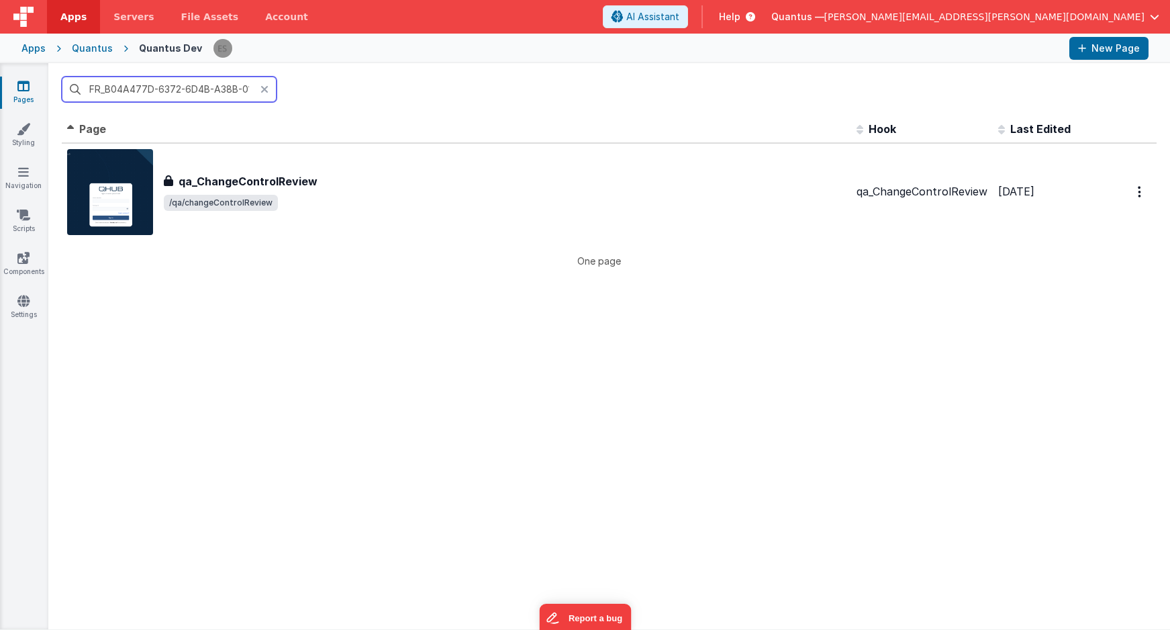
scroll to position [0, 63]
click at [197, 91] on input "FR_B04A477D-6372-6D4B-A38B-0112E4CDA7DC" at bounding box center [169, 90] width 215 height 26
type input "FR_B04A477D-6372-6D4B-A38B-0112E4CDA7DC"
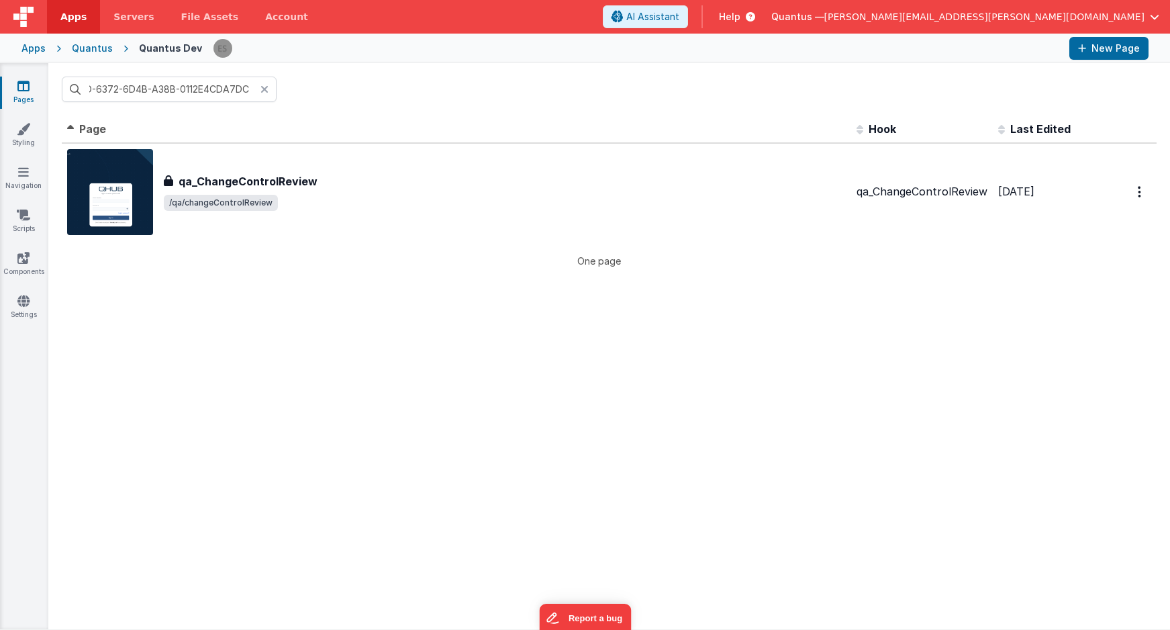
click at [263, 93] on icon at bounding box center [265, 89] width 8 height 11
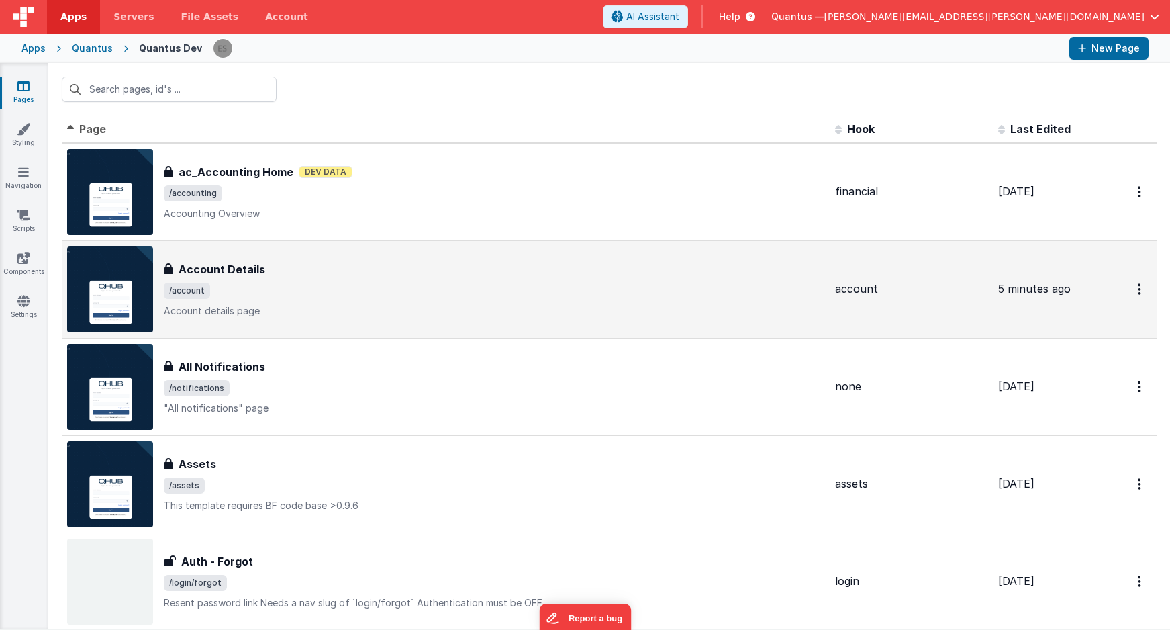
click at [359, 310] on p "Account details page" at bounding box center [494, 310] width 661 height 13
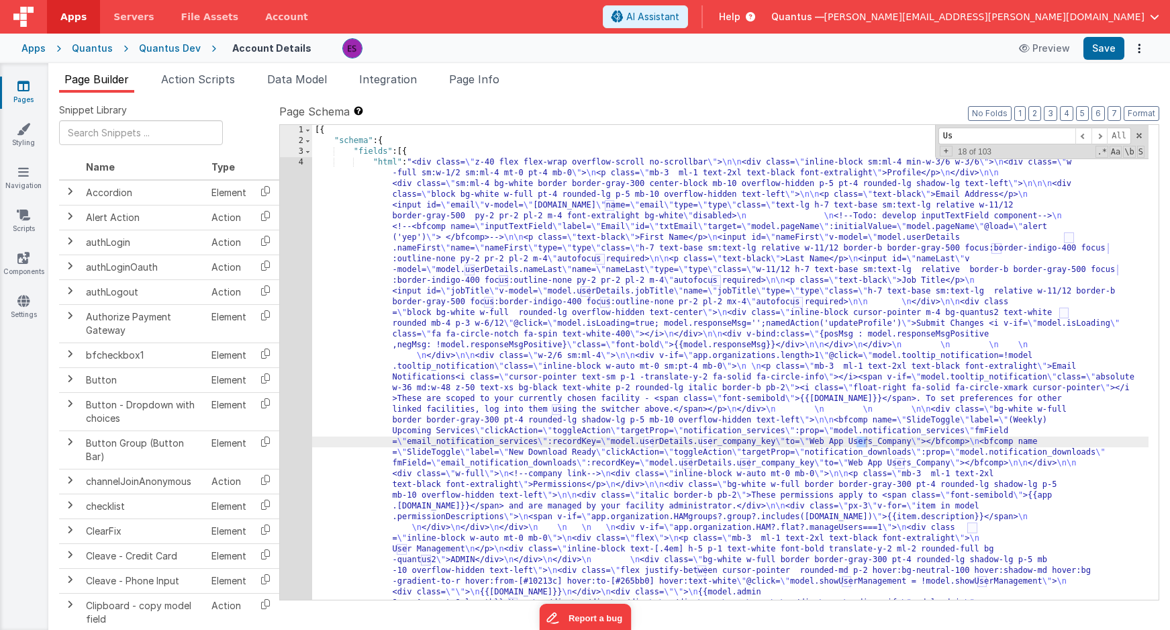
type input "U"
click at [199, 81] on span "Action Scripts" at bounding box center [198, 79] width 74 height 13
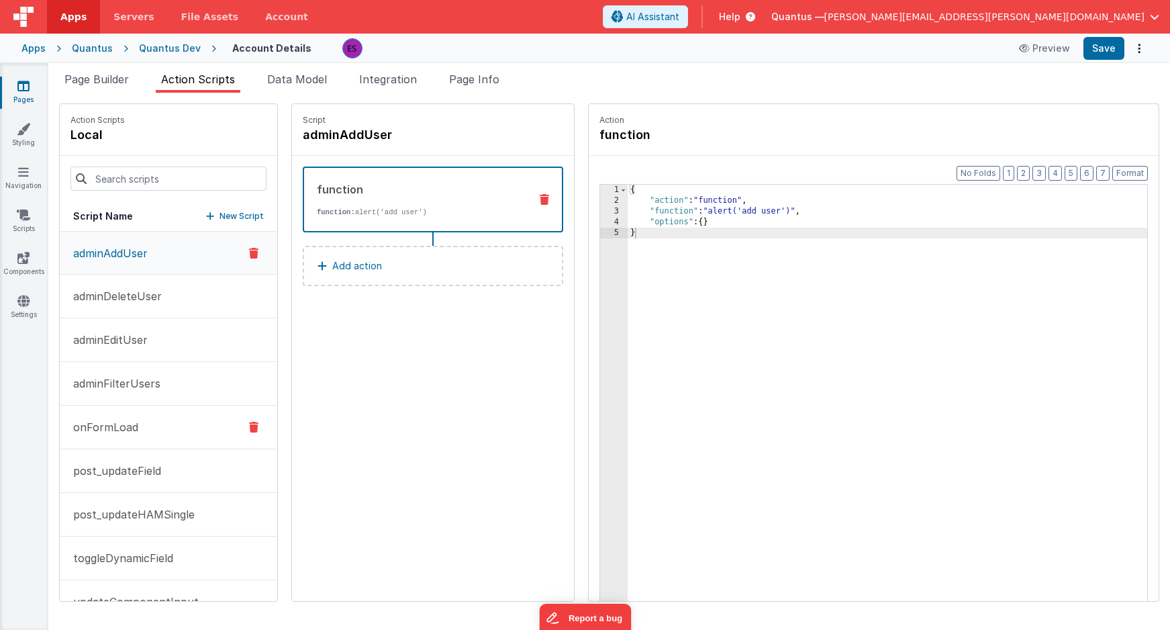
click at [105, 415] on button "onFormLoad" at bounding box center [169, 428] width 218 height 44
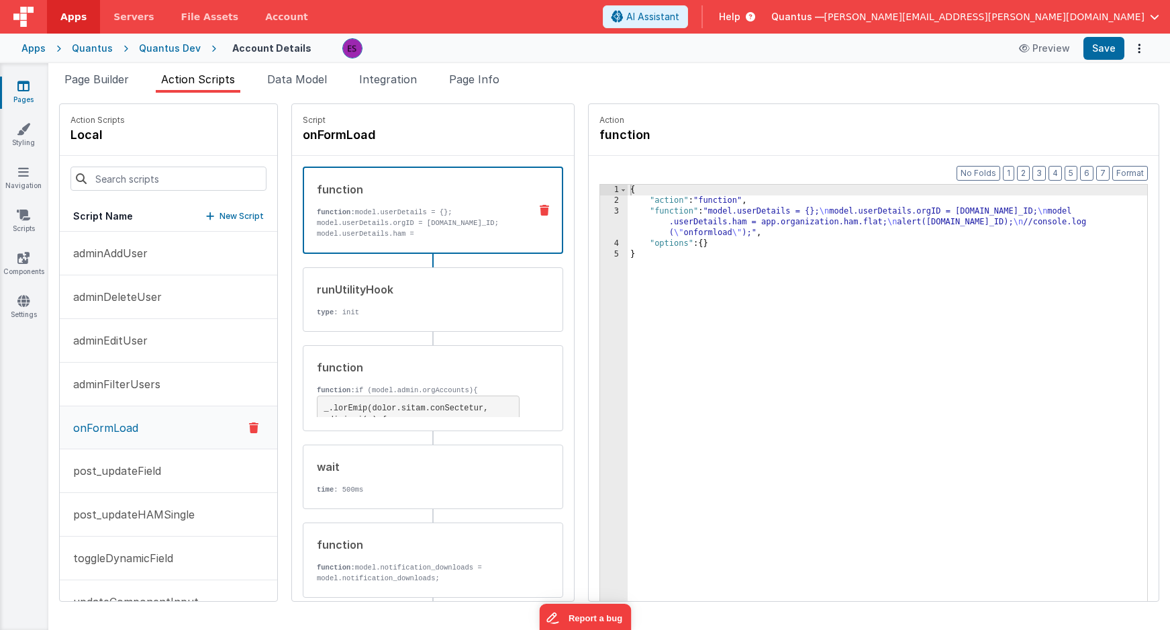
scroll to position [21, 0]
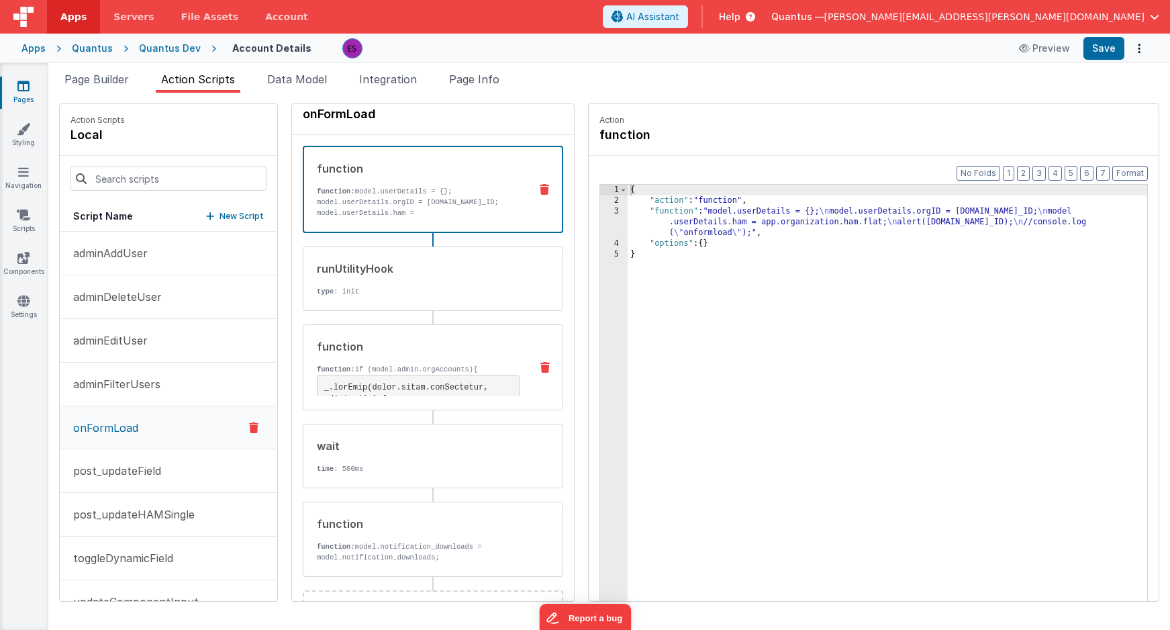
click at [374, 352] on div "function" at bounding box center [418, 346] width 203 height 16
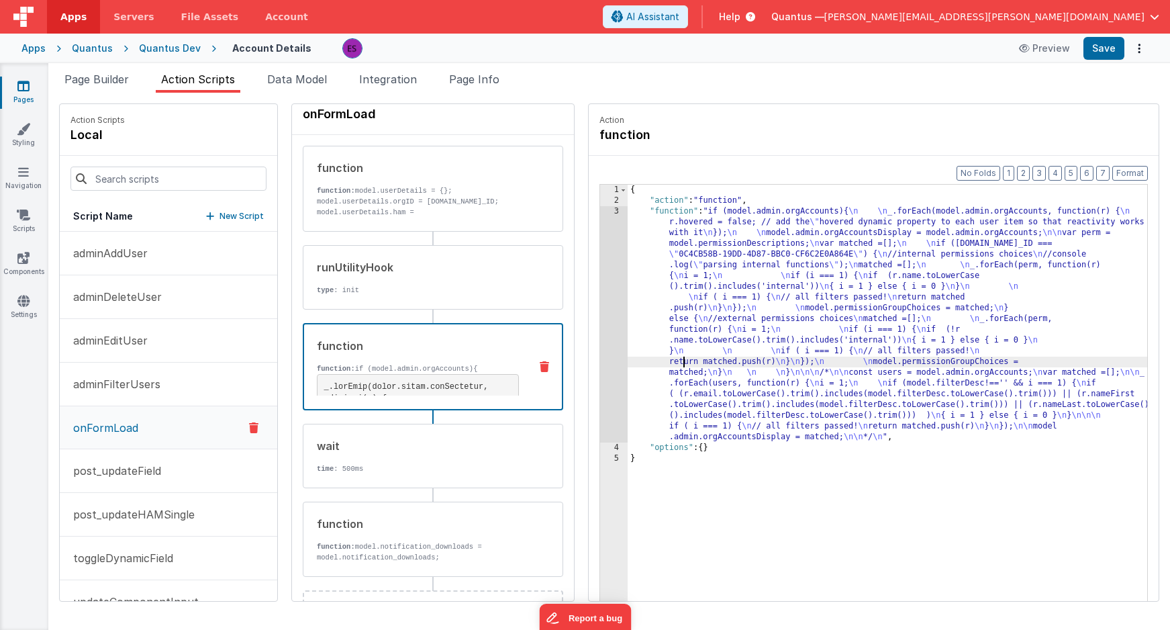
click at [647, 358] on div "{ "action" : "function" , "function" : "if (model.admin.orgAccounts){ \n \n _.f…" at bounding box center [905, 424] width 555 height 479
click at [600, 344] on div "3" at bounding box center [614, 324] width 28 height 236
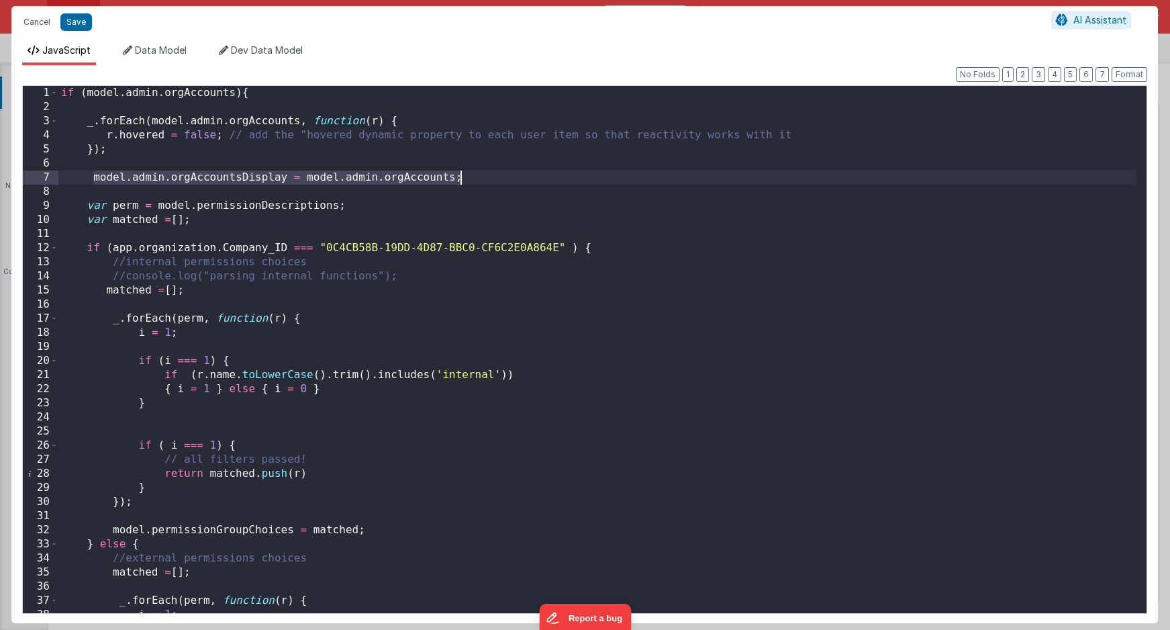
drag, startPoint x: 91, startPoint y: 179, endPoint x: 489, endPoint y: 176, distance: 398.2
click at [489, 176] on div "if ( model . admin . orgAccounts ) { _ . forEach ( model . admin . orgAccounts …" at bounding box center [597, 363] width 1078 height 555
drag, startPoint x: 302, startPoint y: 177, endPoint x: 92, endPoint y: 175, distance: 210.2
click at [92, 175] on div "if ( model . admin . orgAccounts ) { _ . forEach ( model . admin . orgAccounts …" at bounding box center [597, 363] width 1078 height 555
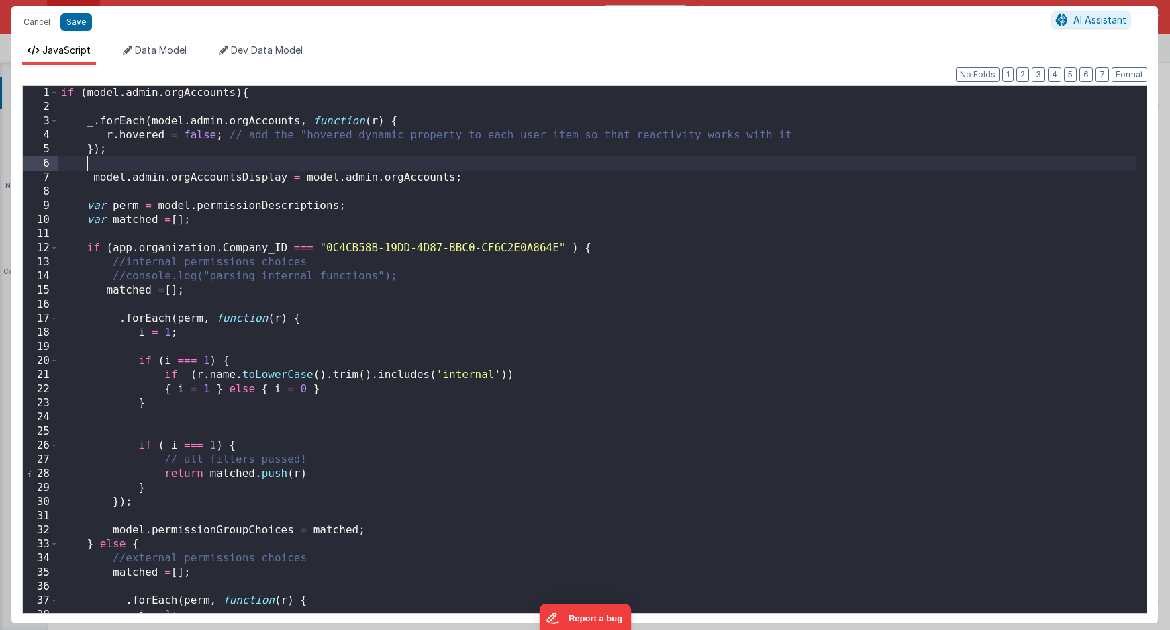
click at [100, 168] on div "if ( model . admin . orgAccounts ) { _ . forEach ( model . admin . orgAccounts …" at bounding box center [597, 363] width 1078 height 555
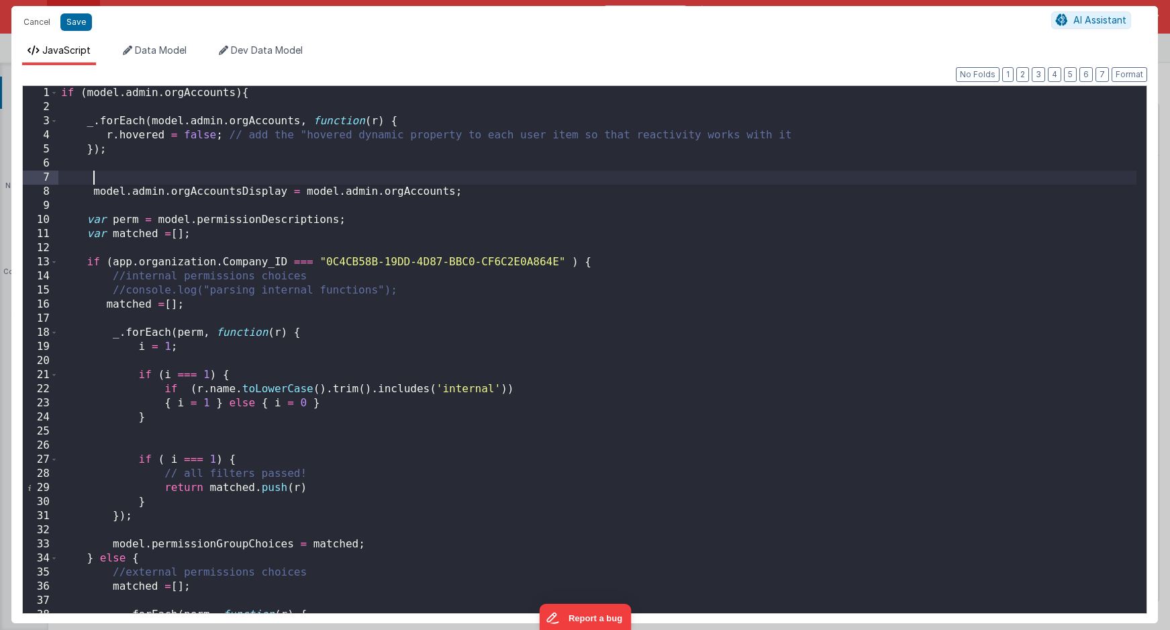
paste textarea
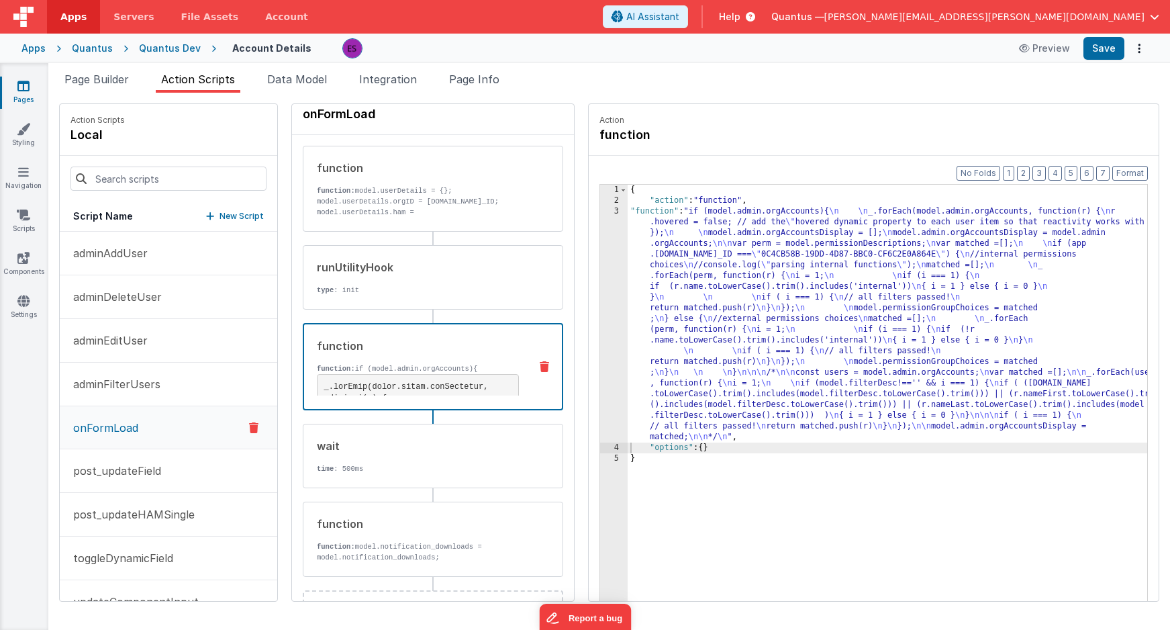
click at [87, 96] on div "Snippet Library Name Type Accordion Element Alert Action Action authLogin Actio…" at bounding box center [609, 361] width 1122 height 537
drag, startPoint x: 93, startPoint y: 79, endPoint x: 103, endPoint y: 102, distance: 24.7
click at [93, 79] on span "Page Builder" at bounding box center [96, 79] width 64 height 13
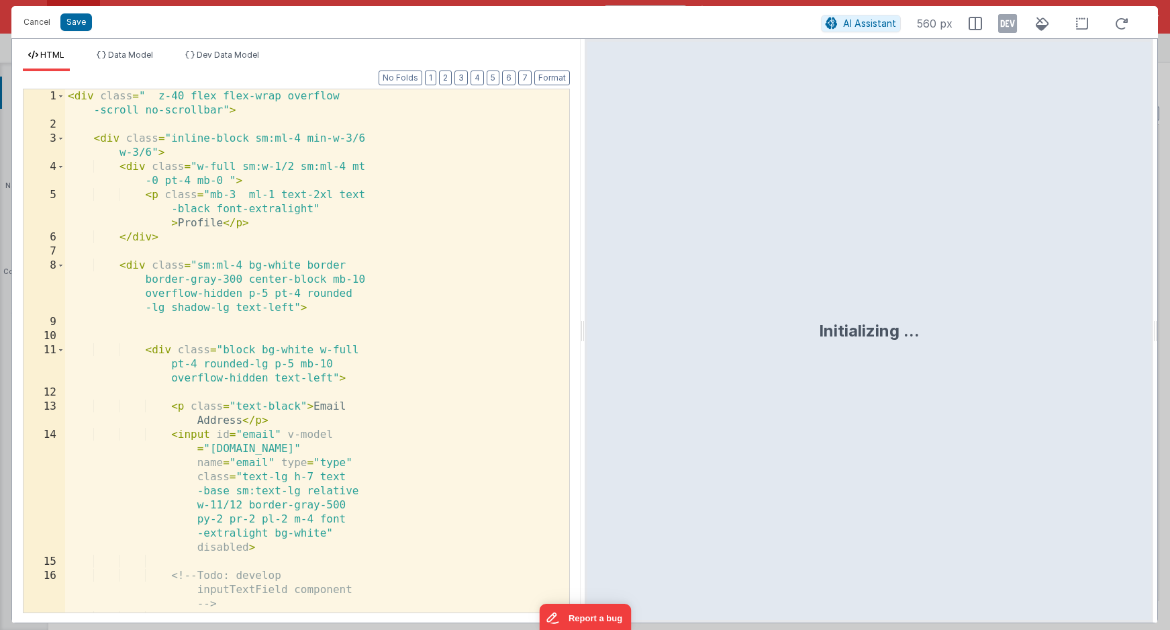
scroll to position [578, 0]
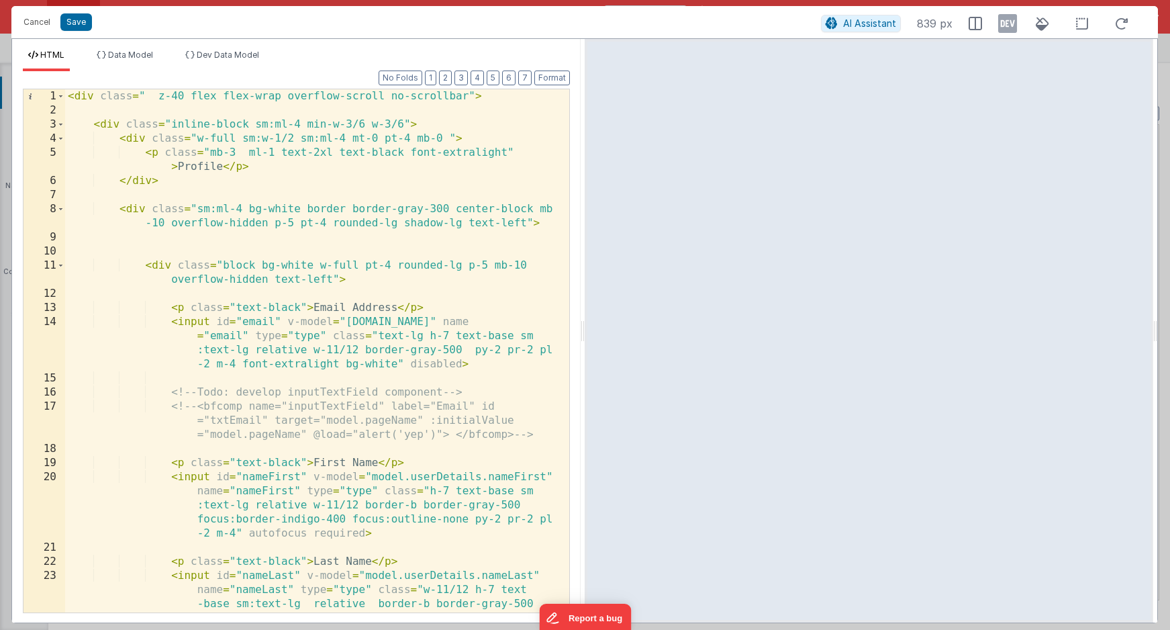
click at [312, 279] on div "< div class = " z-40 flex flex-wrap overflow-scroll no-scrollbar" > < div class…" at bounding box center [312, 393] width 494 height 608
click at [1011, 27] on icon at bounding box center [1007, 23] width 19 height 21
click at [431, 345] on div "< div class = " z-40 flex flex-wrap overflow-scroll no-scrollbar" > < div class…" at bounding box center [312, 393] width 494 height 608
click at [324, 334] on div "< div class = " z-40 flex flex-wrap overflow-scroll no-scrollbar" > < div class…" at bounding box center [312, 393] width 494 height 608
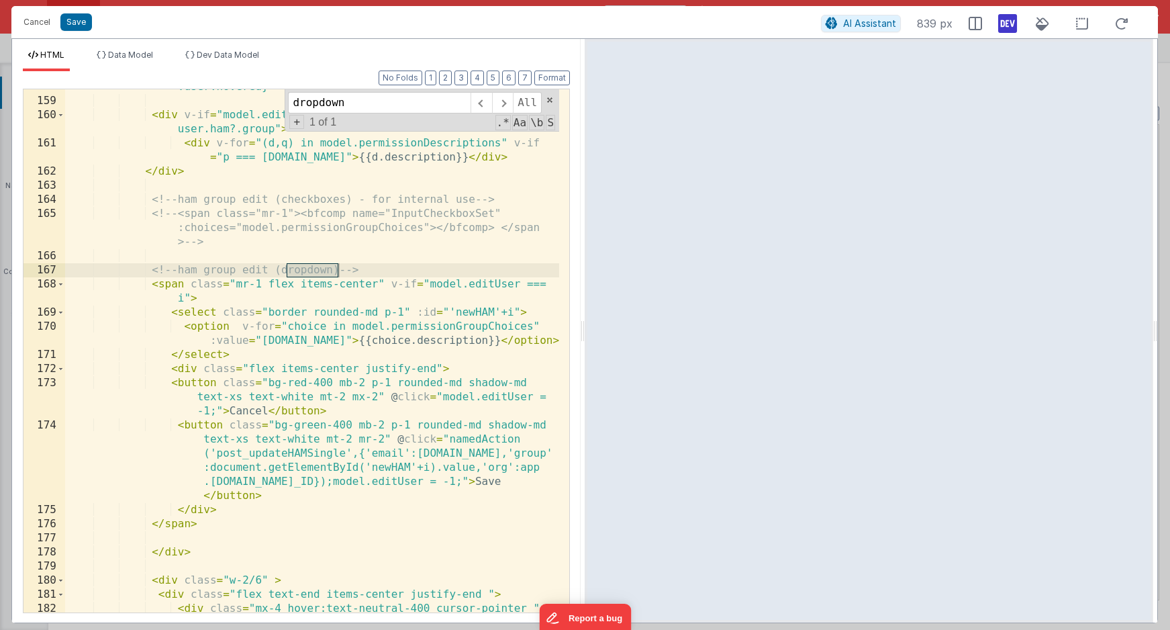
scroll to position [3774, 0]
type input "dropdown"
click at [181, 525] on div "< div class = "w-2/6 pb-2 transition-all duration-800 min-h-14 text-top" :class…" at bounding box center [312, 349] width 494 height 622
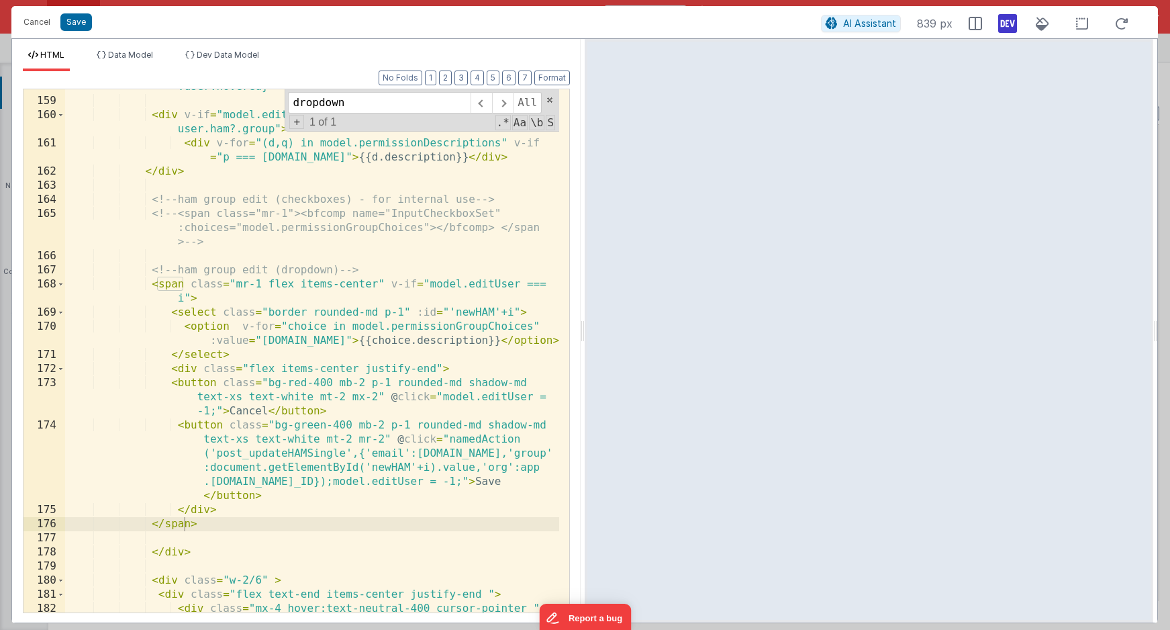
click at [343, 298] on div "< div class = "w-2/6 pb-2 transition-all duration-800 min-h-14 text-top" :class…" at bounding box center [312, 349] width 494 height 622
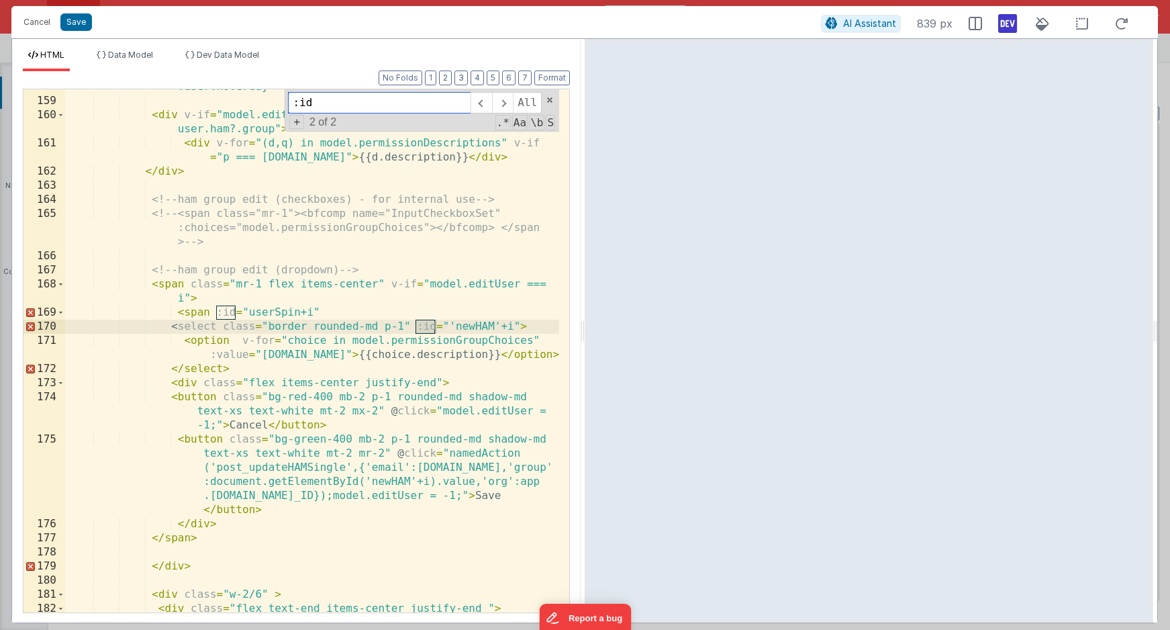
type input ":id"
click at [363, 341] on div "< div class = "w-2/6 pb-2 transition-all duration-800 min-h-14 text-top" :class…" at bounding box center [312, 349] width 494 height 622
click at [301, 311] on div "< div class = "w-2/6 pb-2 transition-all duration-800 min-h-14 text-top" :class…" at bounding box center [312, 349] width 494 height 622
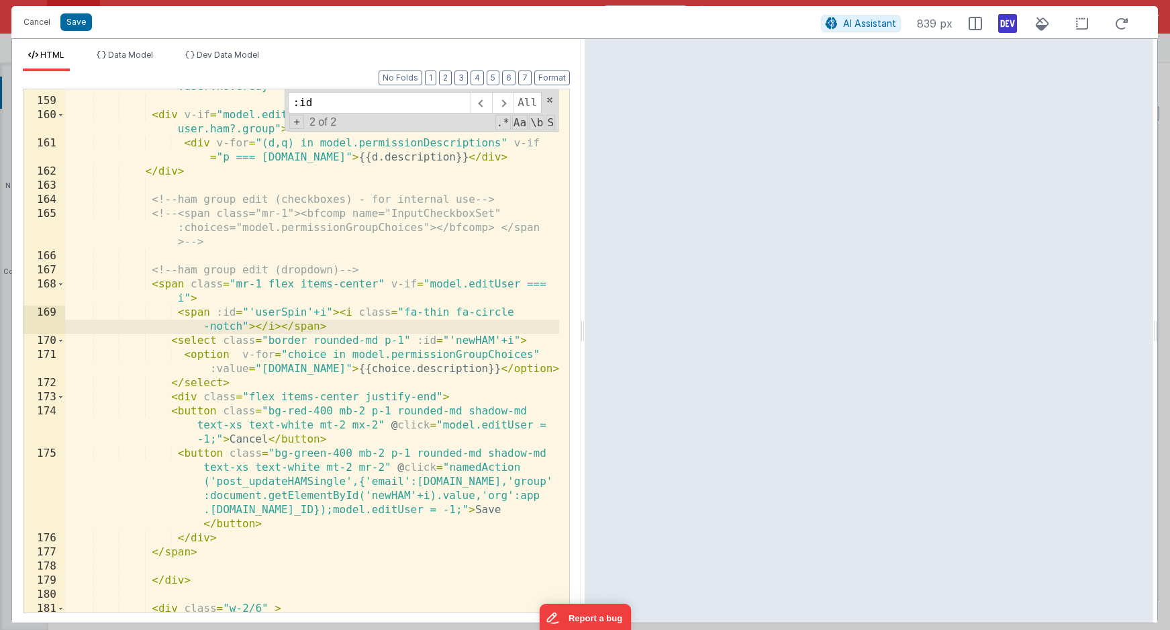
click at [405, 311] on div "< div class = "w-2/6 pb-2 transition-all duration-800 min-h-14 text-top" :class…" at bounding box center [312, 335] width 494 height 594
click at [487, 310] on div "< div class = "w-2/6 pb-2 transition-all duration-800 min-h-14 text-top" :class…" at bounding box center [312, 335] width 494 height 594
click at [404, 345] on div "< div class = "w-2/6 pb-2 transition-all duration-800 min-h-14 text-top" :class…" at bounding box center [312, 335] width 494 height 594
